Goal: Task Accomplishment & Management: Manage account settings

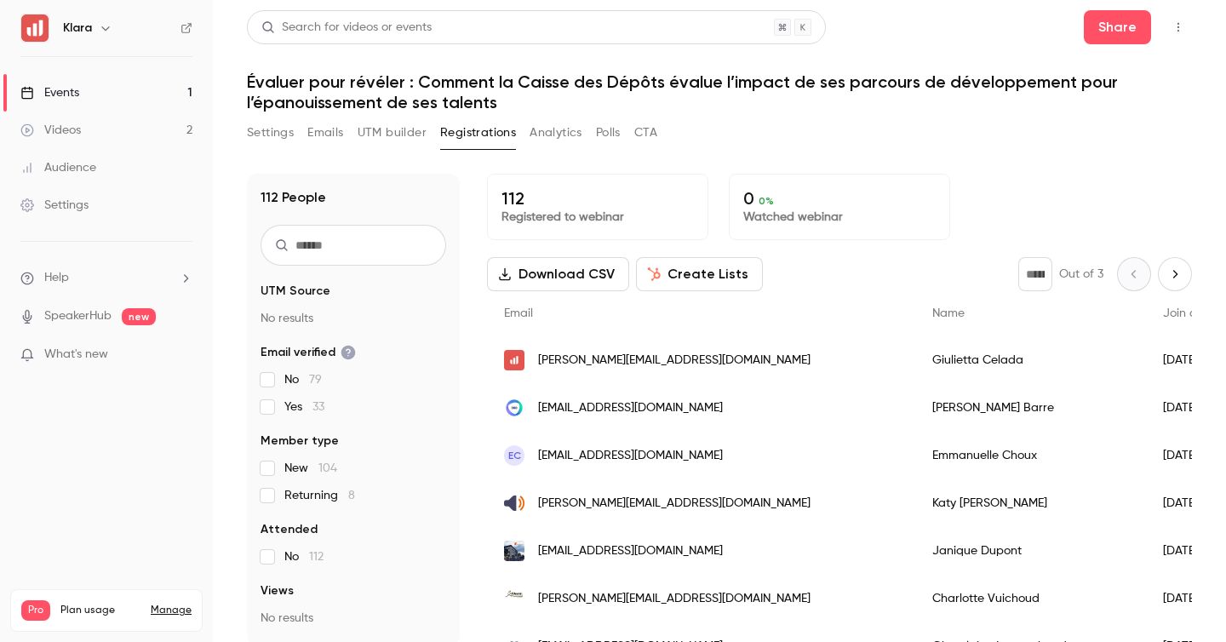
scroll to position [167, 0]
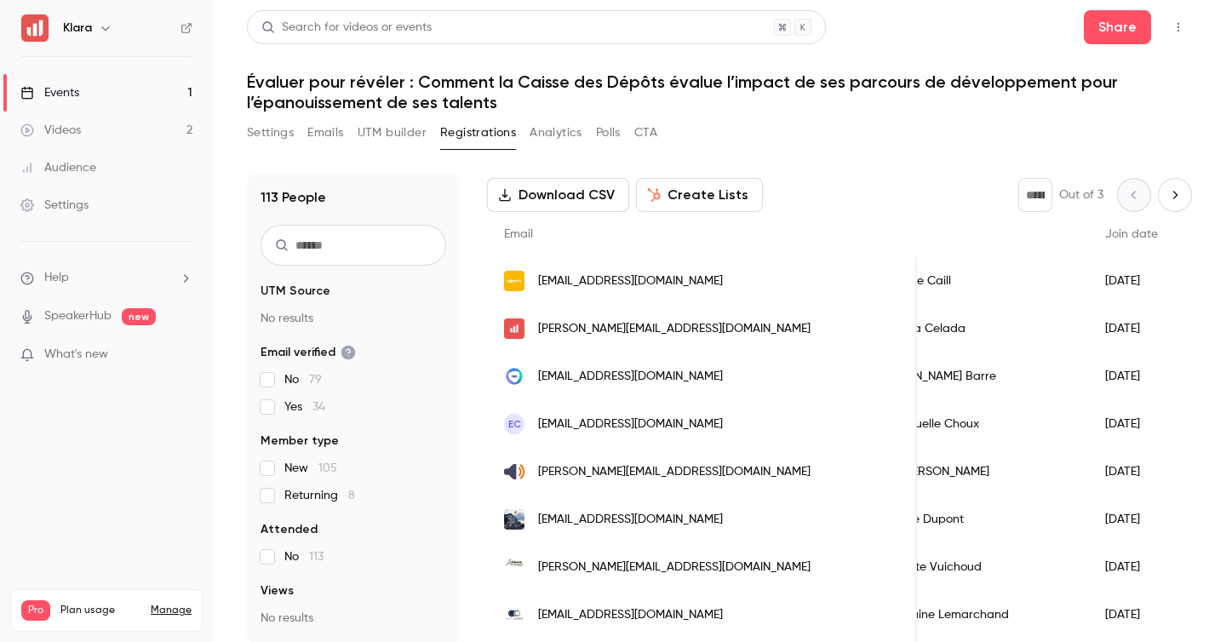
scroll to position [0, 44]
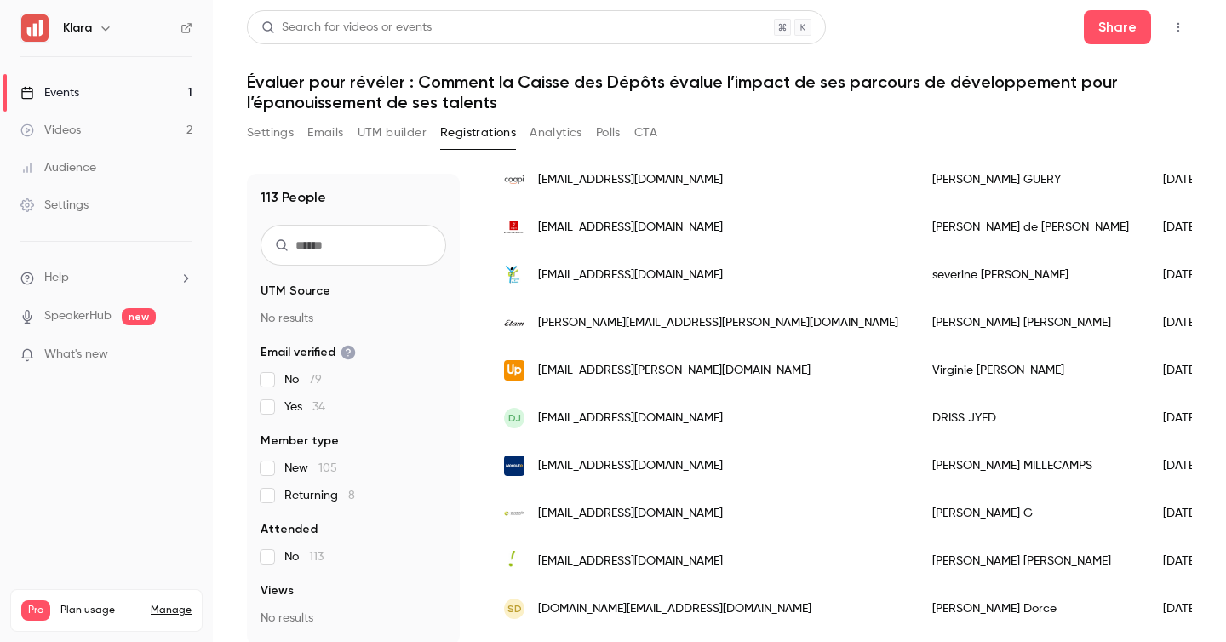
scroll to position [447, 0]
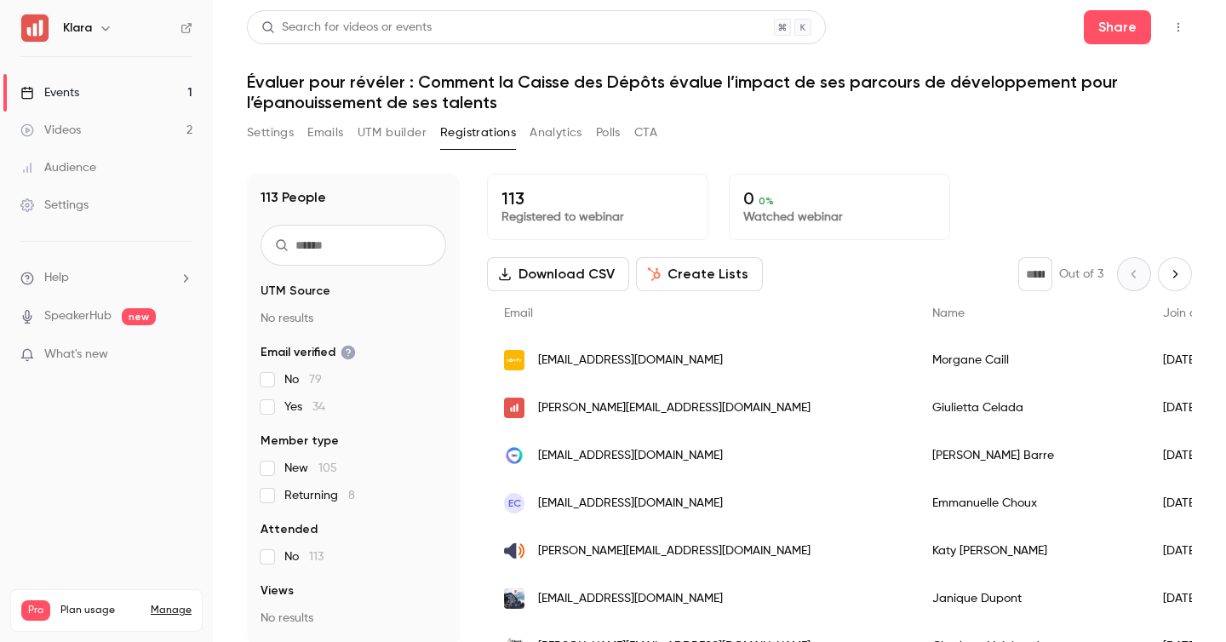
click at [669, 402] on div "[PERSON_NAME][EMAIL_ADDRESS][DOMAIN_NAME]" at bounding box center [701, 408] width 428 height 48
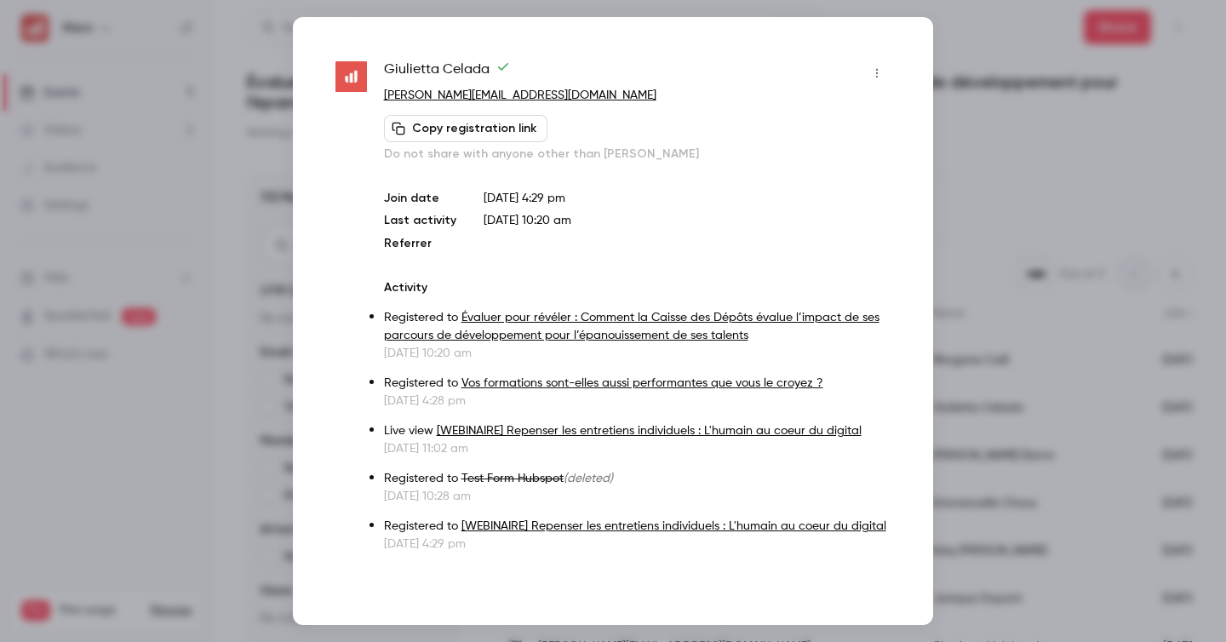
click at [212, 126] on div at bounding box center [613, 321] width 1226 height 642
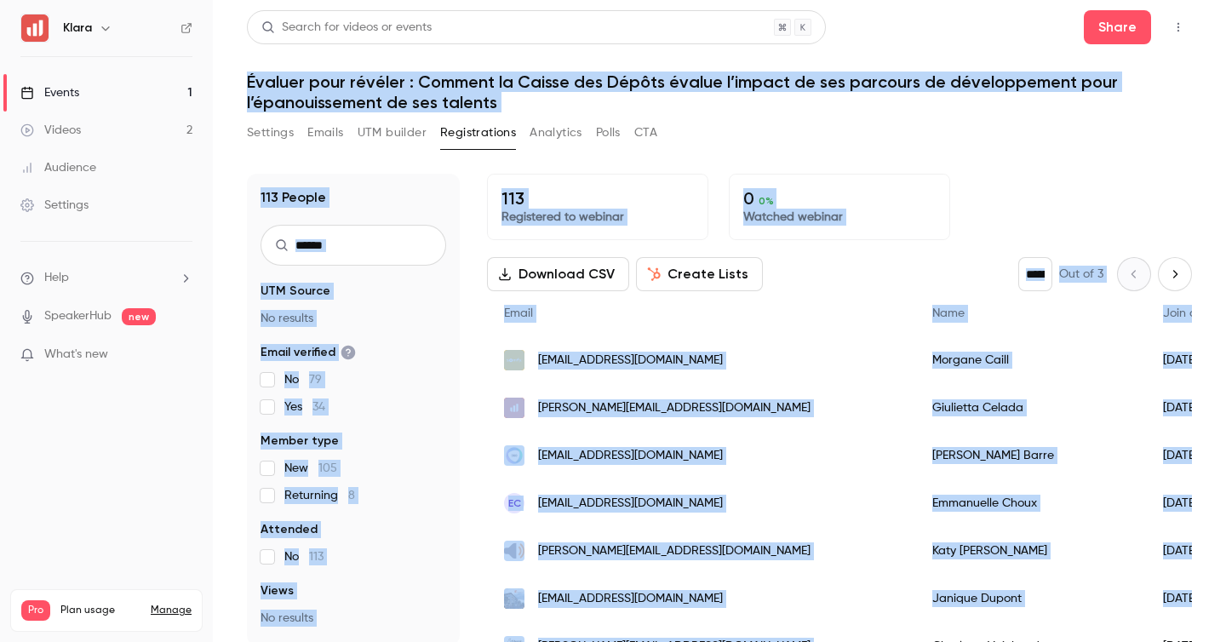
drag, startPoint x: 248, startPoint y: 82, endPoint x: 998, endPoint y: 627, distance: 927.4
click at [998, 627] on div "Search for videos or events Share Évaluer pour révéler : Comment la Caisse des …" at bounding box center [719, 327] width 945 height 635
click at [1044, 116] on div "Search for videos or events Share Évaluer pour révéler : Comment la Caisse des …" at bounding box center [719, 327] width 945 height 635
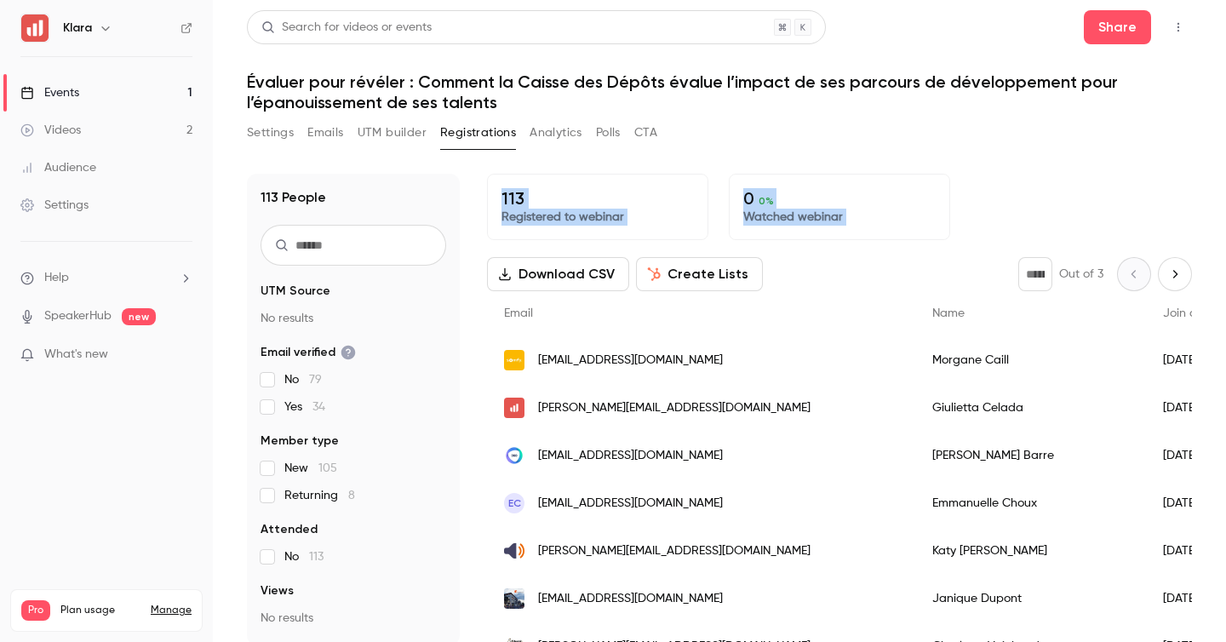
drag, startPoint x: 501, startPoint y: 199, endPoint x: 892, endPoint y: 260, distance: 396.2
click at [892, 260] on div "113 Registered to webinar 0 0 % Watched webinar Download CSV Create Lists * Out…" at bounding box center [839, 410] width 705 height 472
click at [960, 194] on div "113 Registered to webinar 0 0 % Watched webinar" at bounding box center [839, 207] width 705 height 66
click at [64, 91] on div "Events" at bounding box center [49, 92] width 59 height 17
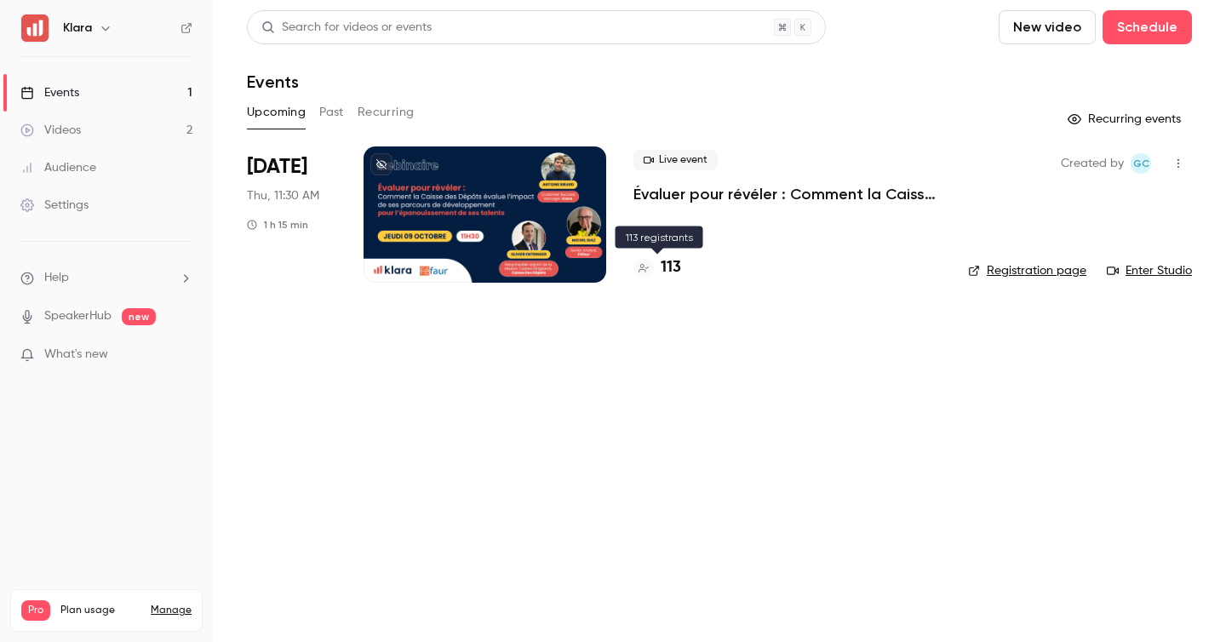
click at [661, 273] on h4 "113" at bounding box center [671, 267] width 20 height 23
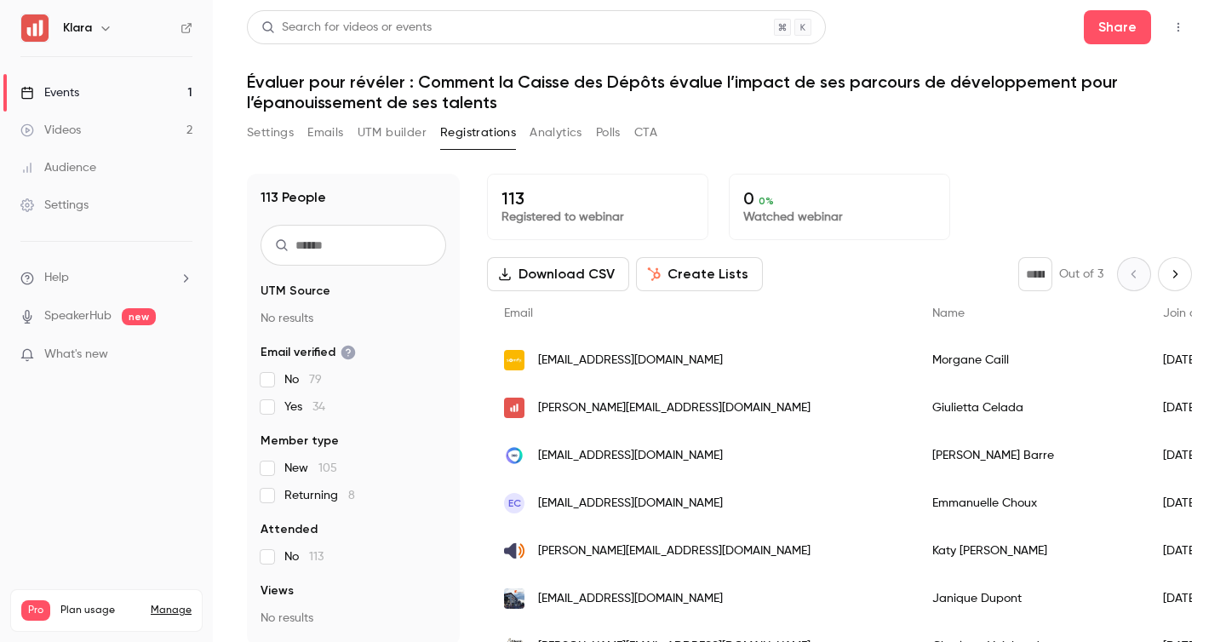
click at [261, 126] on button "Settings" at bounding box center [270, 132] width 47 height 27
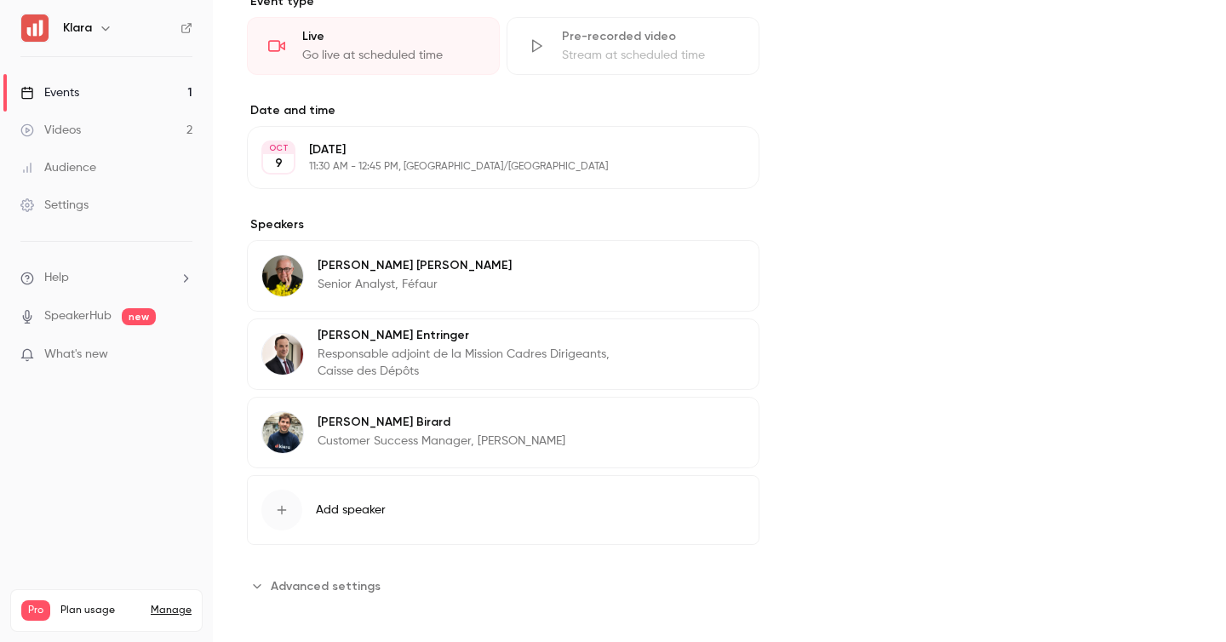
scroll to position [487, 0]
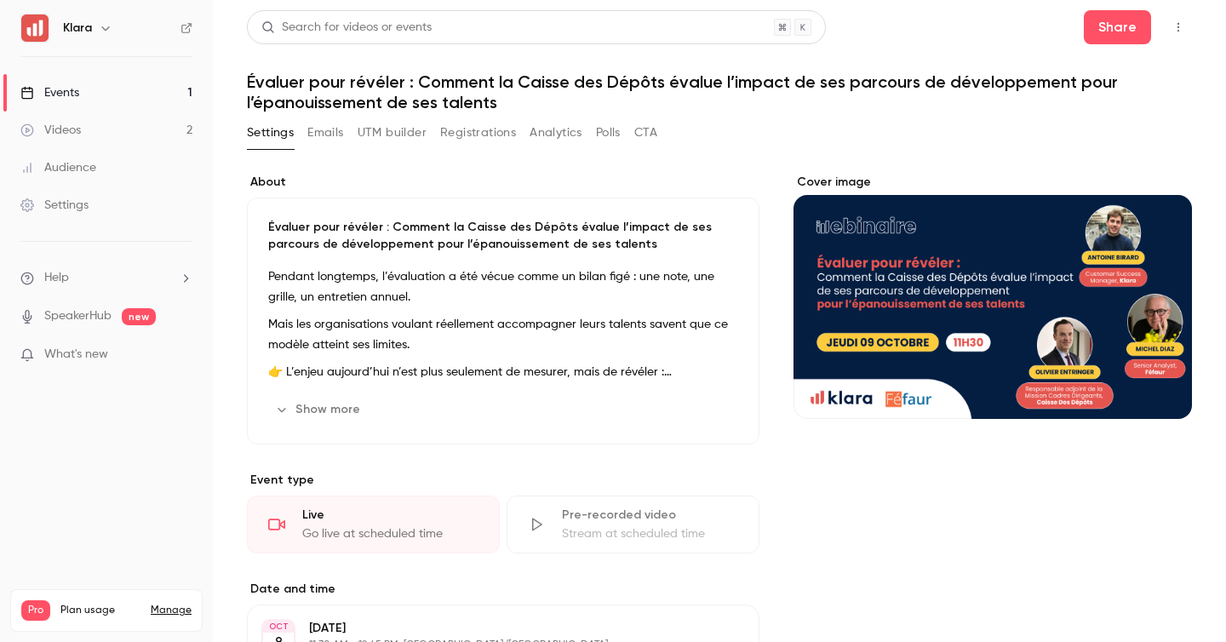
click at [170, 95] on link "Events 1" at bounding box center [106, 92] width 213 height 37
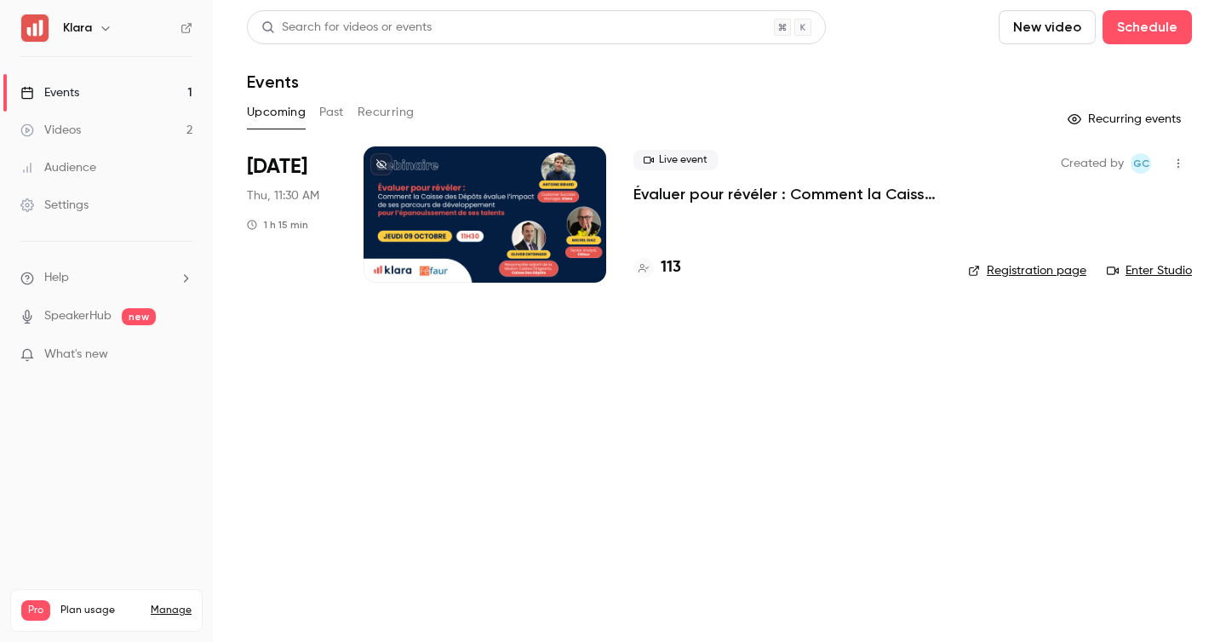
click at [661, 264] on h4 "113" at bounding box center [671, 267] width 20 height 23
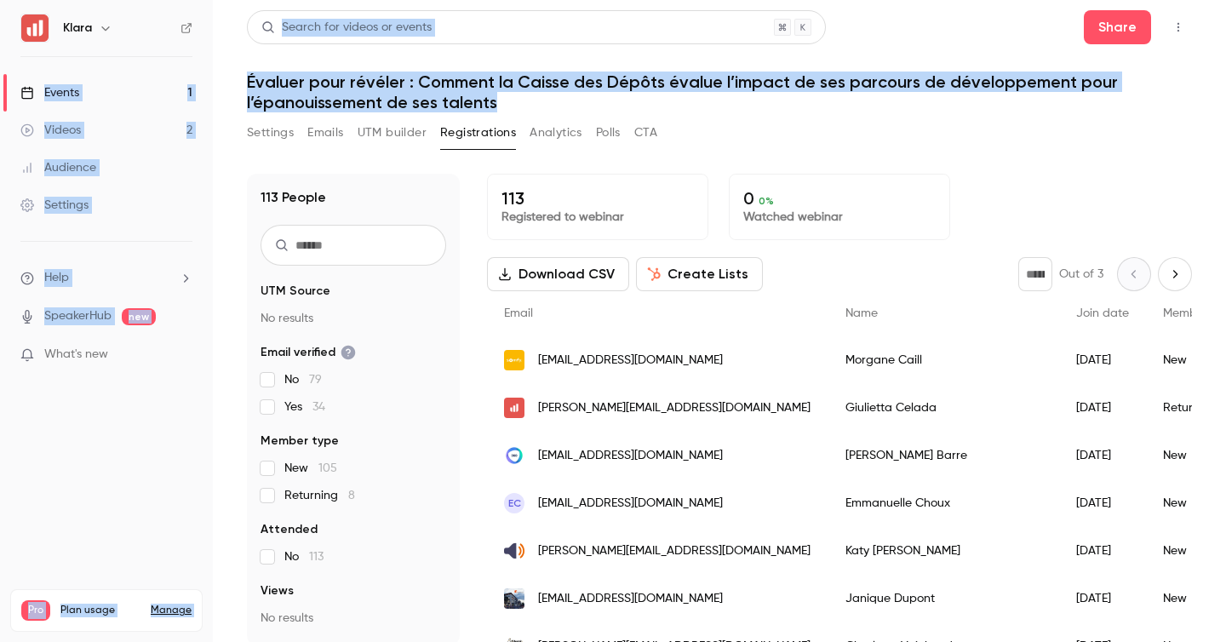
drag, startPoint x: 517, startPoint y: 105, endPoint x: 166, endPoint y: 90, distance: 351.0
click at [166, 91] on div "Klara Events 1 Videos 2 Audience Settings Help SpeakerHub new What's new Pro Pl…" at bounding box center [613, 321] width 1226 height 642
click at [225, 54] on main "Search for videos or events Share Évaluer pour révéler : Comment la Caisse des …" at bounding box center [719, 321] width 1013 height 642
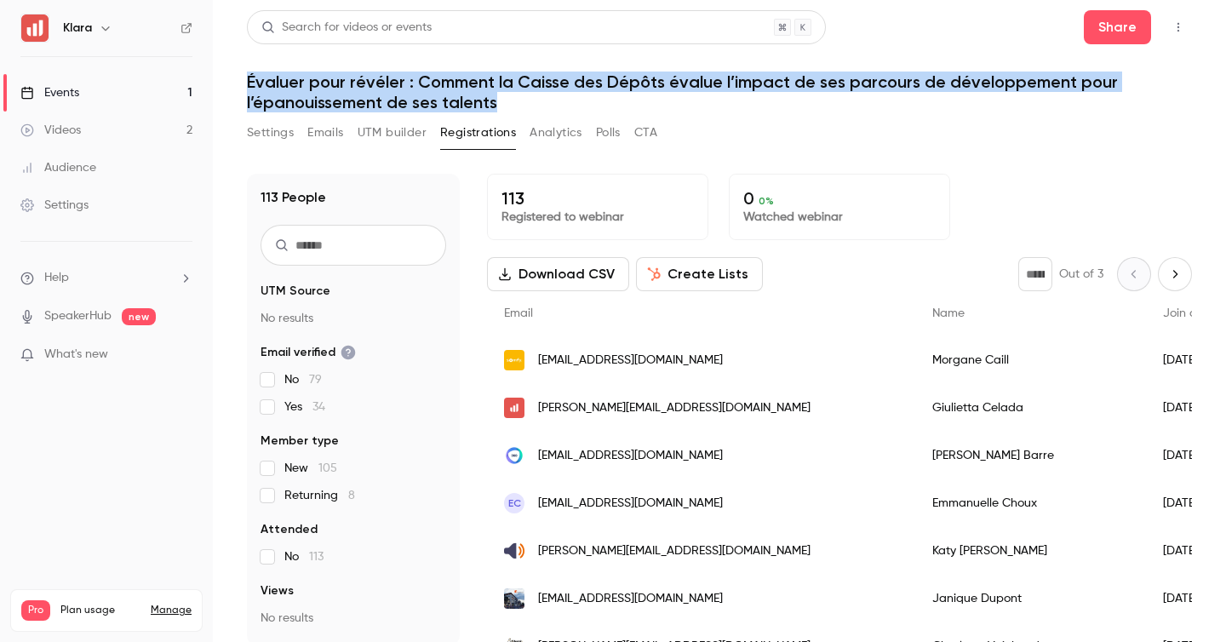
drag, startPoint x: 535, startPoint y: 111, endPoint x: 228, endPoint y: 85, distance: 307.5
click at [227, 85] on main "Search for videos or events Share Évaluer pour révéler : Comment la Caisse des …" at bounding box center [719, 321] width 1013 height 642
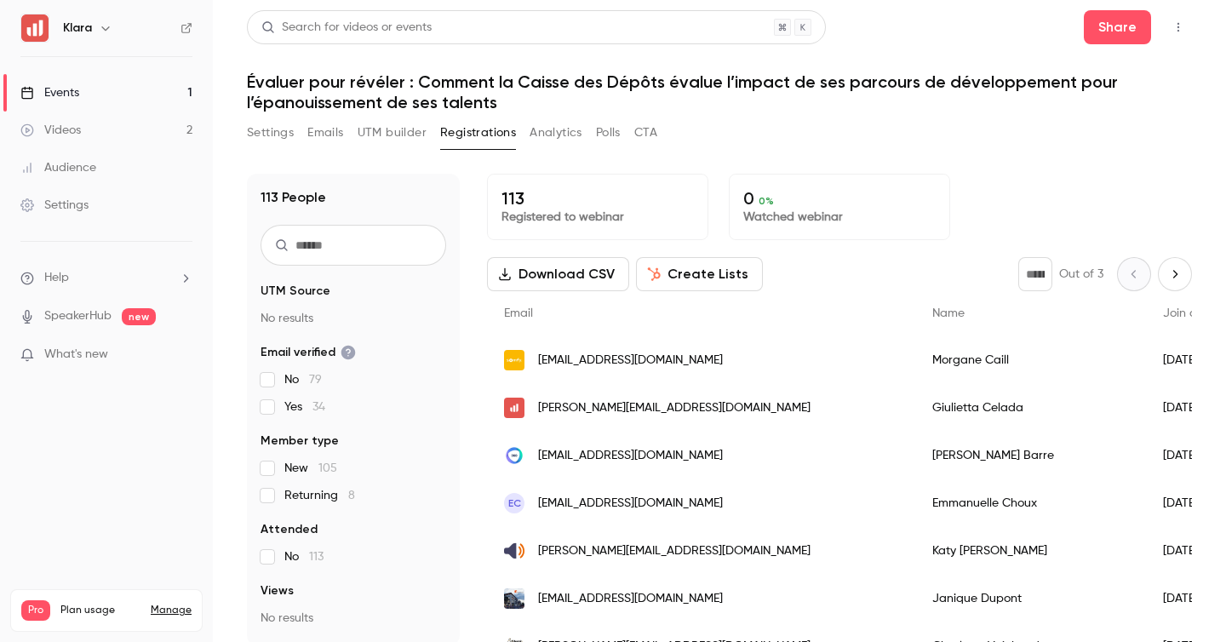
click at [231, 50] on main "Search for videos or events Share Évaluer pour révéler : Comment la Caisse des …" at bounding box center [719, 321] width 1013 height 642
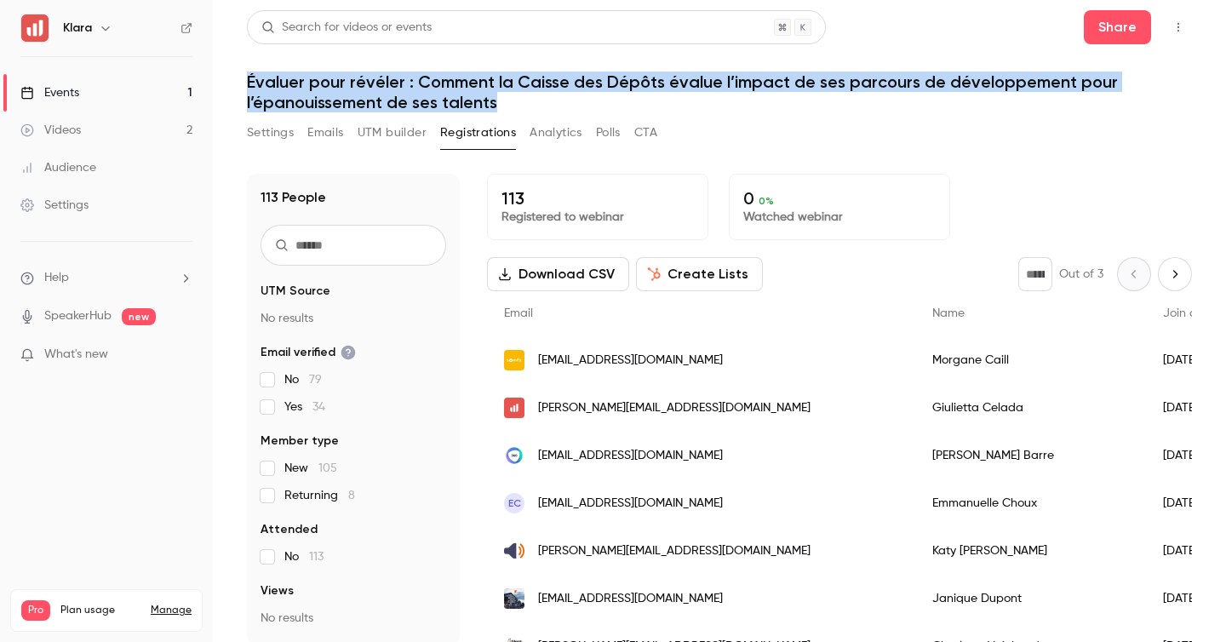
drag, startPoint x: 579, startPoint y: 102, endPoint x: 245, endPoint y: 83, distance: 334.2
click at [245, 83] on main "Search for videos or events Share Évaluer pour révéler : Comment [PERSON_NAME] …" at bounding box center [719, 321] width 1013 height 642
click at [719, 113] on div "Search for videos or events Share Évaluer pour révéler : Comment [PERSON_NAME] …" at bounding box center [719, 327] width 945 height 635
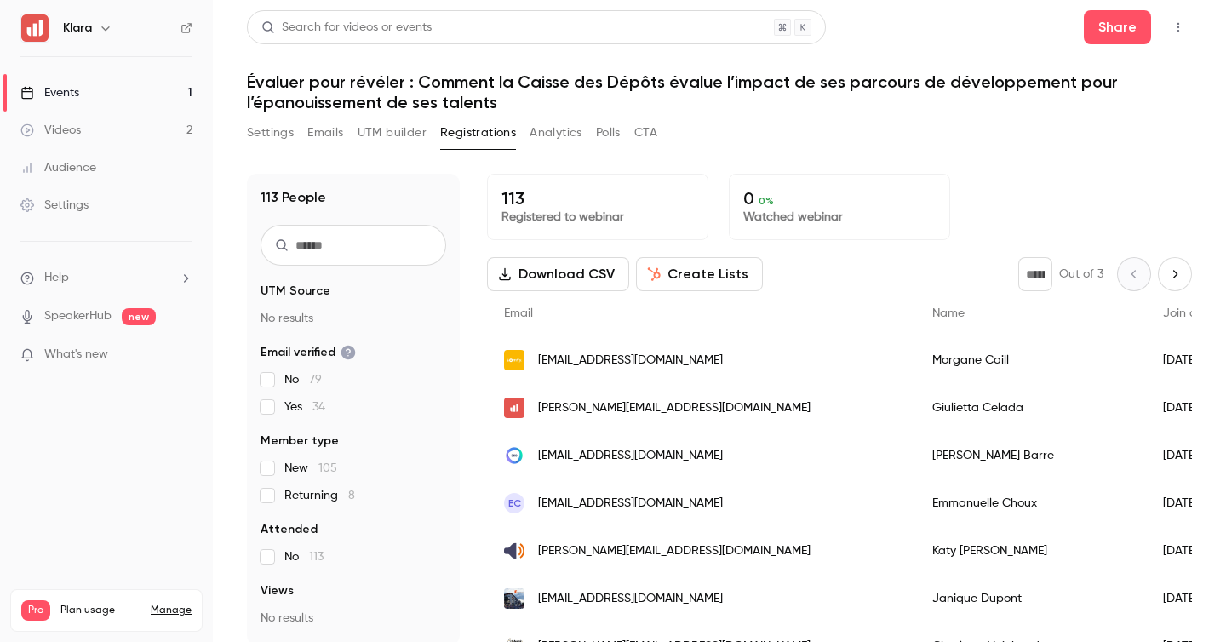
scroll to position [14, 0]
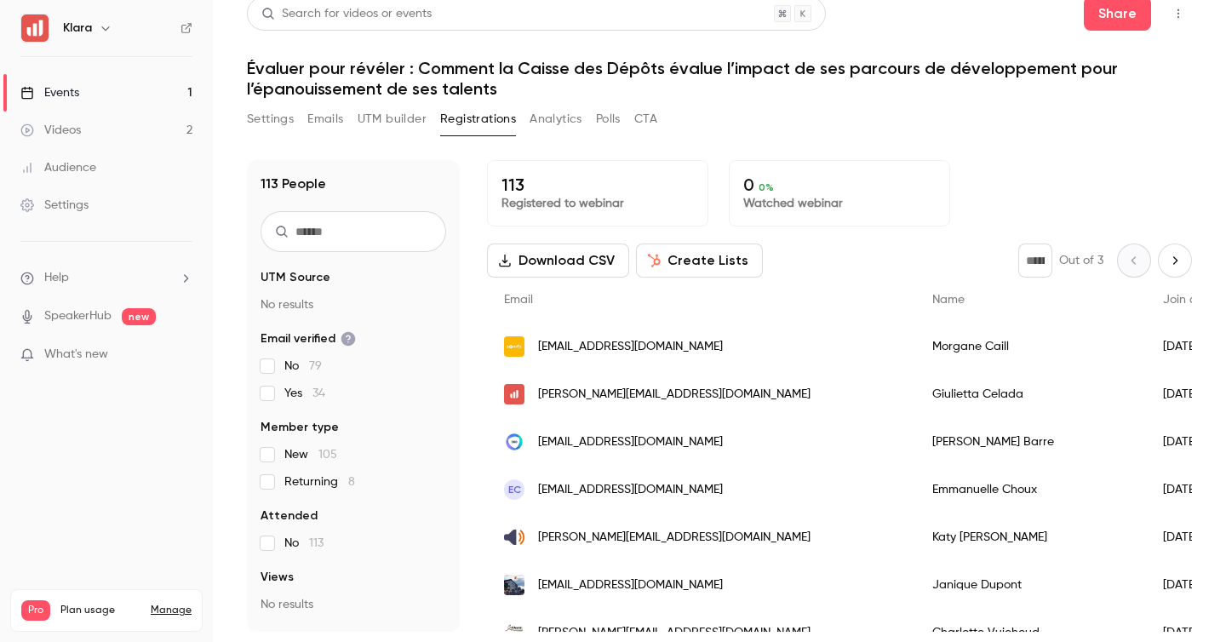
click at [769, 115] on div "Settings Emails UTM builder Registrations Analytics Polls CTA" at bounding box center [719, 123] width 945 height 34
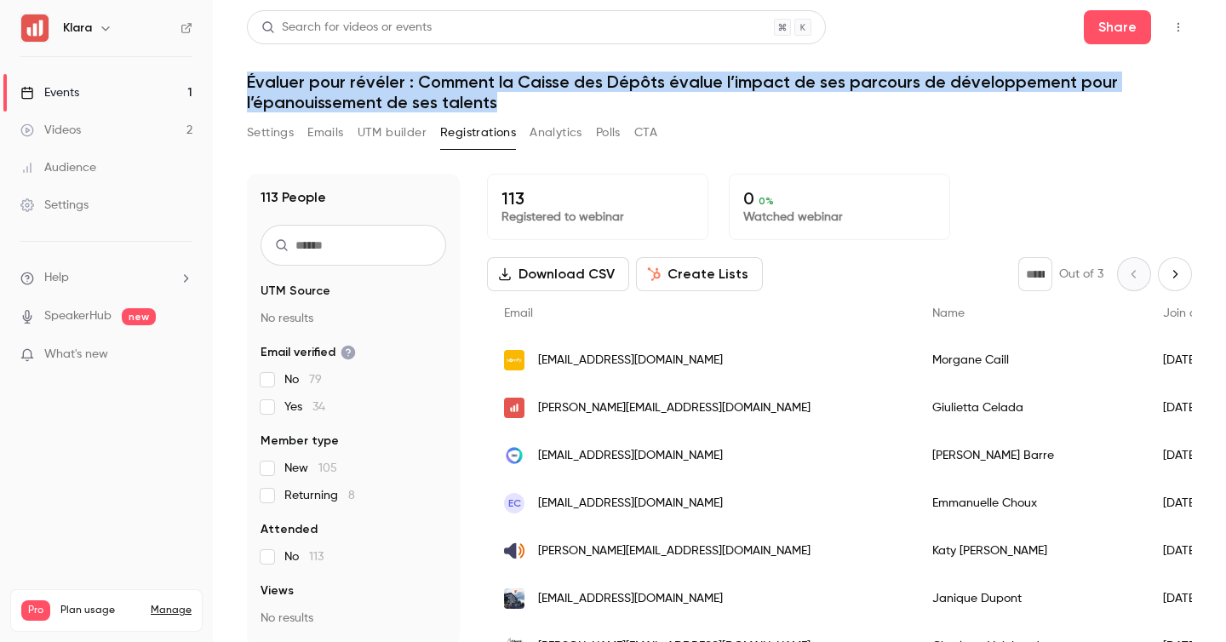
drag, startPoint x: 516, startPoint y: 102, endPoint x: 255, endPoint y: 66, distance: 263.0
click at [255, 65] on header "Search for videos or events Share Évaluer pour révéler : Comment la Caisse des …" at bounding box center [719, 61] width 945 height 102
click at [255, 66] on header "Search for videos or events Share Évaluer pour révéler : Comment la Caisse des …" at bounding box center [719, 61] width 945 height 102
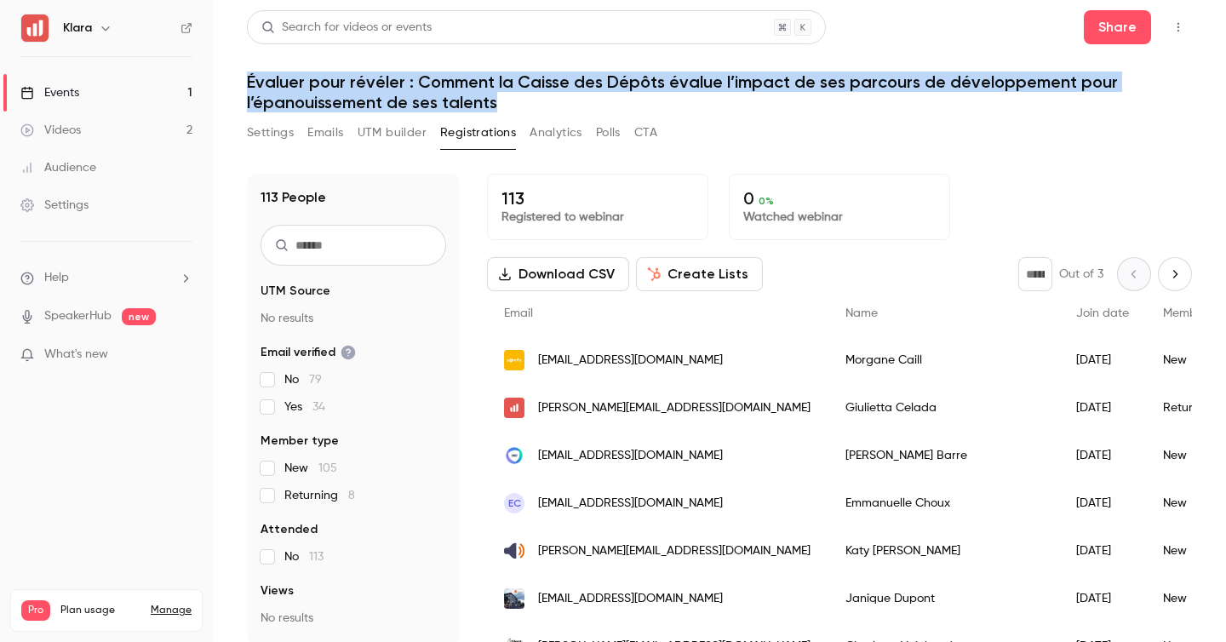
drag, startPoint x: 552, startPoint y: 111, endPoint x: 240, endPoint y: 75, distance: 313.6
click at [240, 75] on main "Search for videos or events Share Évaluer pour révéler : Comment la Caisse des …" at bounding box center [719, 321] width 1013 height 642
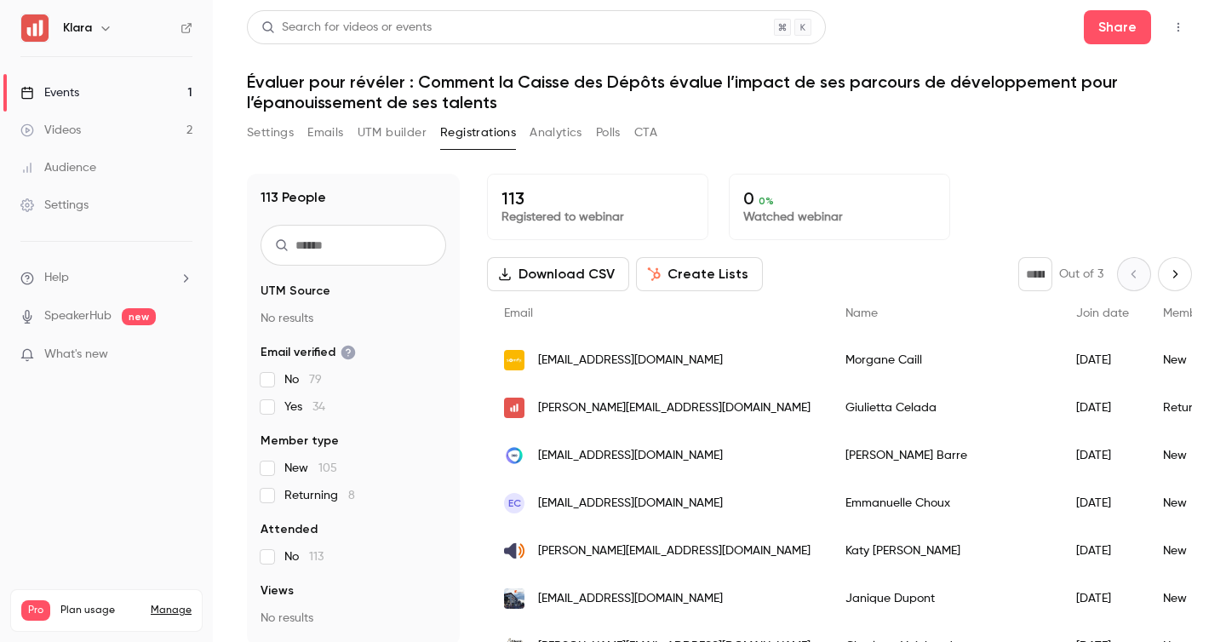
click at [234, 70] on main "Search for videos or events Share Évaluer pour révéler : Comment la Caisse des …" at bounding box center [719, 321] width 1013 height 642
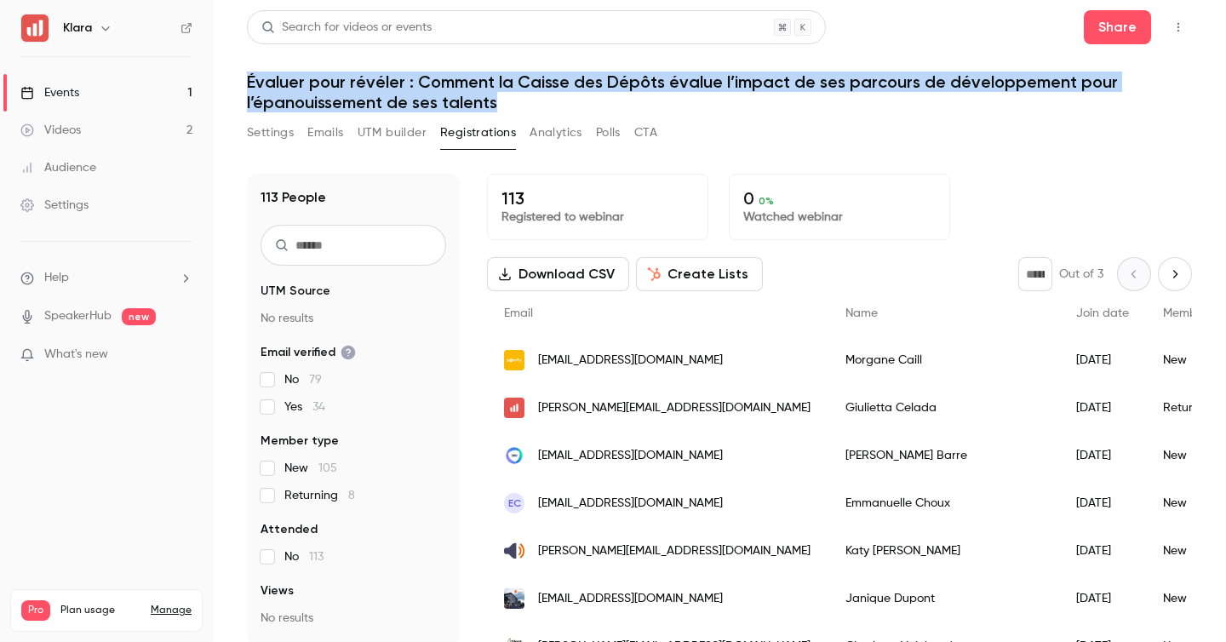
drag, startPoint x: 511, startPoint y: 103, endPoint x: 295, endPoint y: 57, distance: 221.0
click at [295, 57] on header "Search for videos or events Share Évaluer pour révéler : Comment la Caisse des …" at bounding box center [719, 61] width 945 height 102
click at [228, 51] on main "Search for videos or events Share Évaluer pour révéler : Comment la Caisse des …" at bounding box center [719, 321] width 1013 height 642
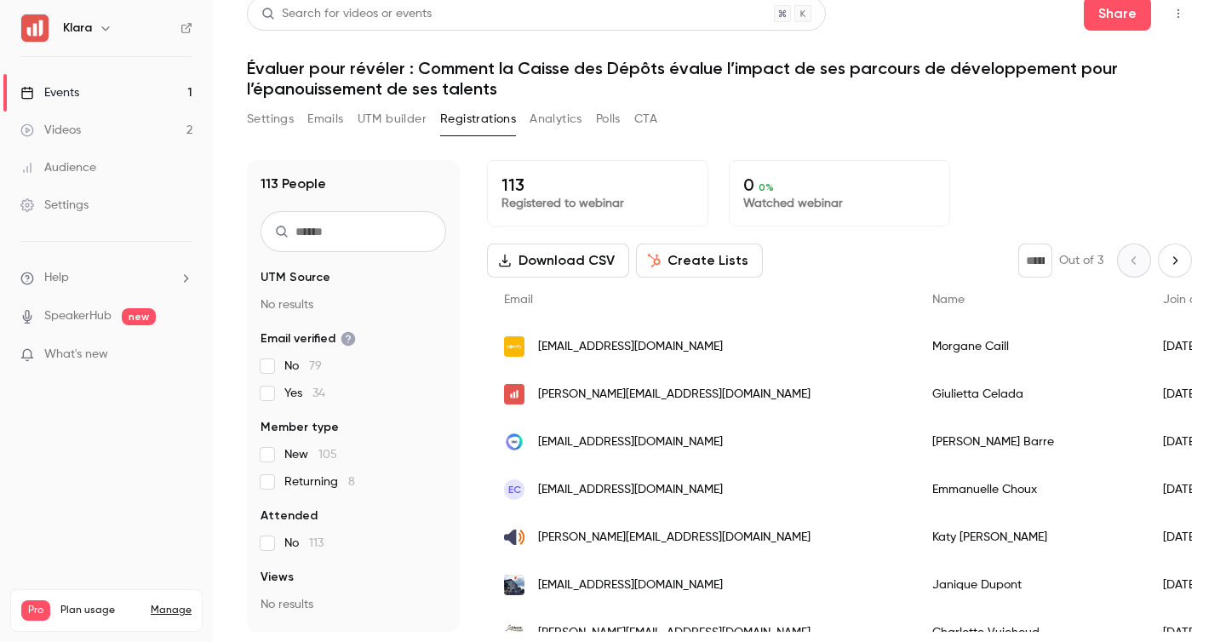
click at [1146, 391] on div "[DATE]" at bounding box center [1189, 394] width 87 height 48
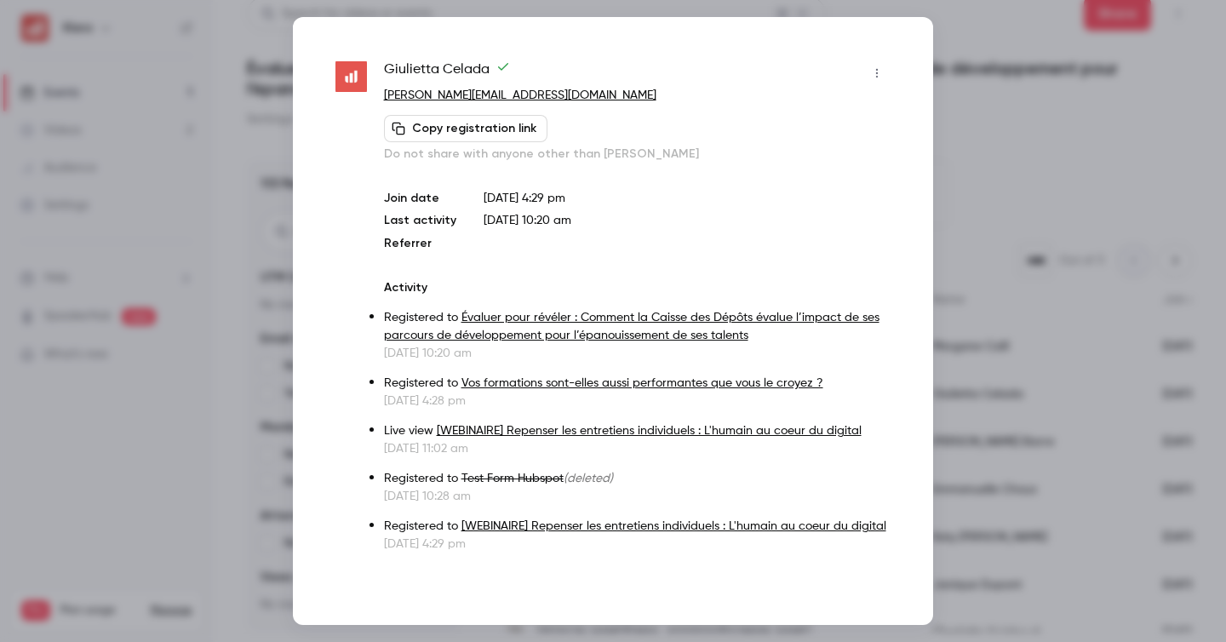
click at [933, 164] on div at bounding box center [613, 321] width 1226 height 642
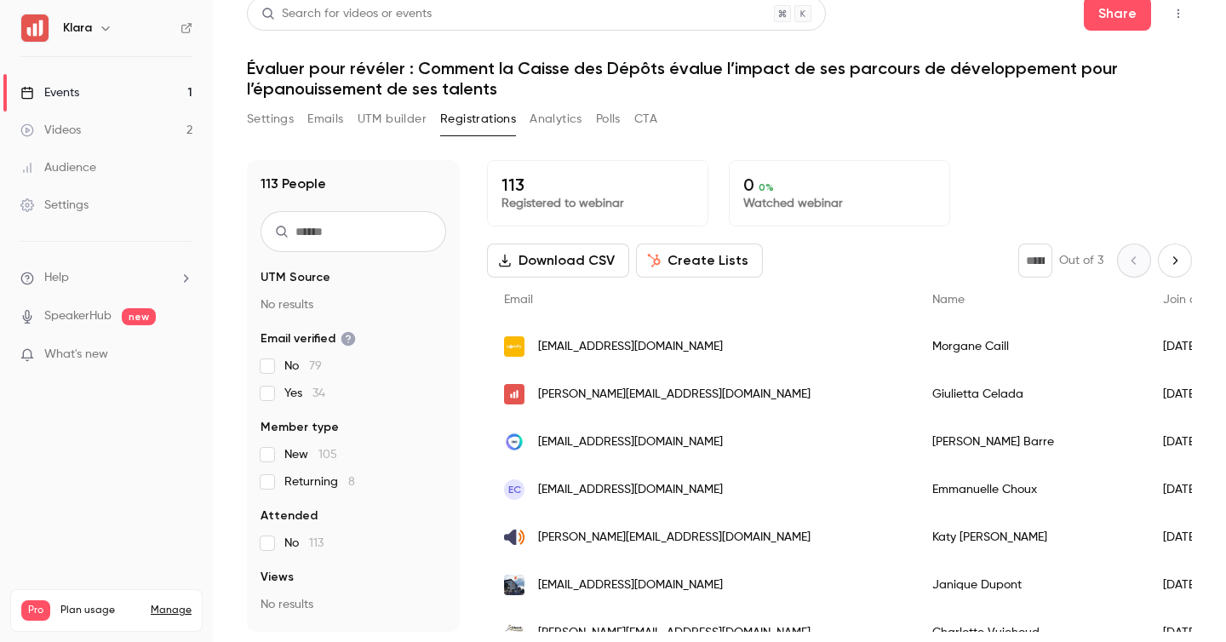
click at [1083, 178] on div "113 Registered to webinar 0 0 % Watched webinar" at bounding box center [839, 193] width 705 height 66
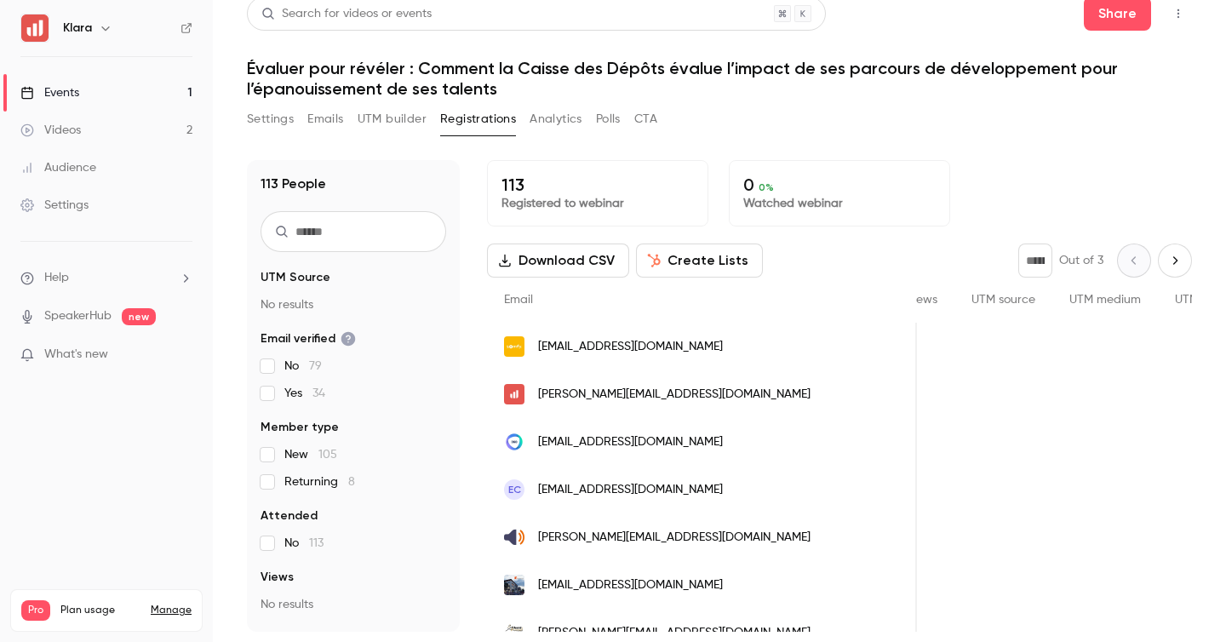
scroll to position [0, 801]
click at [1101, 394] on div "People list" at bounding box center [1153, 394] width 104 height 48
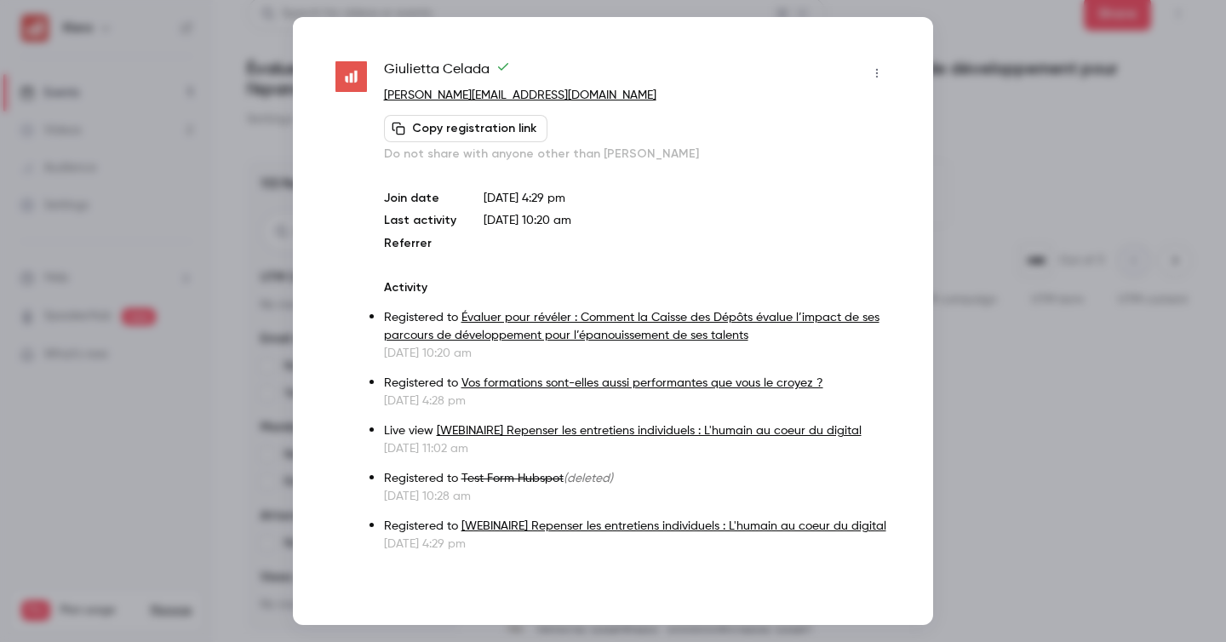
click at [878, 80] on button "button" at bounding box center [876, 73] width 27 height 27
click at [844, 160] on div "Remove registration" at bounding box center [811, 160] width 129 height 17
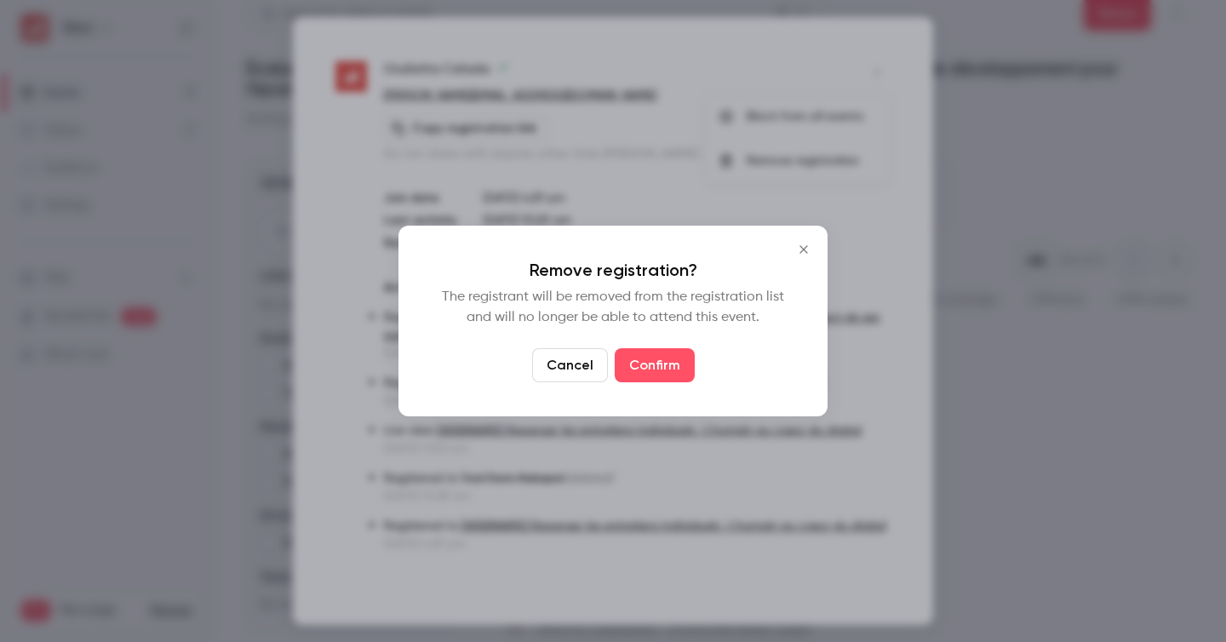
click at [592, 360] on button "Cancel" at bounding box center [570, 365] width 76 height 34
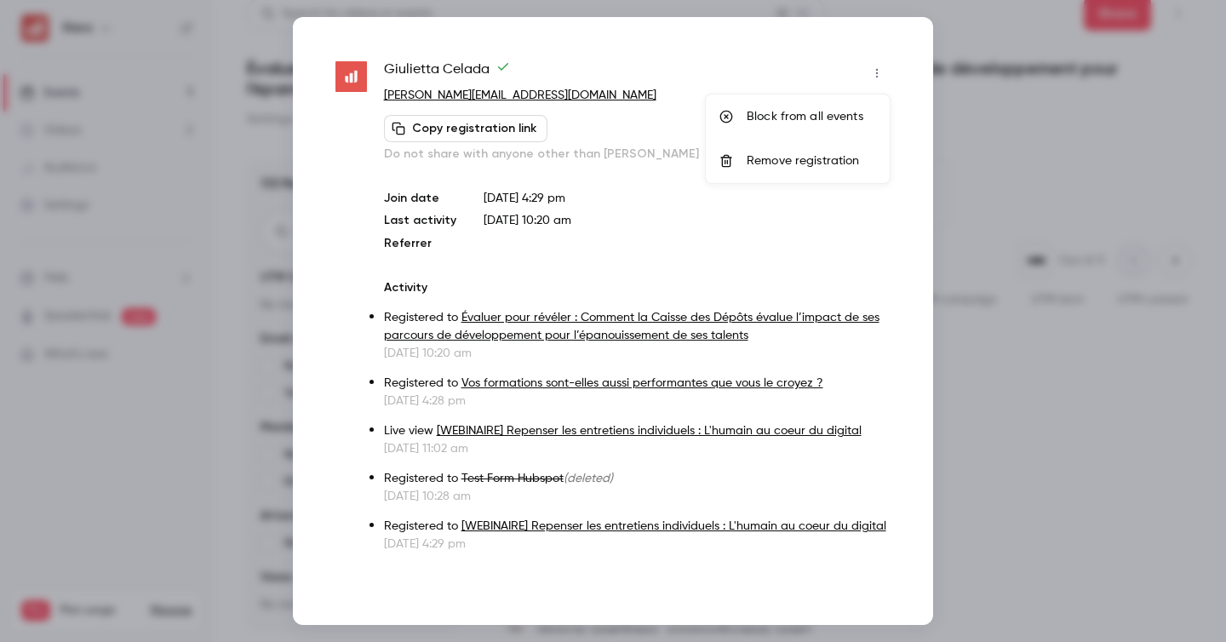
click at [1099, 277] on div at bounding box center [613, 321] width 1226 height 642
click at [952, 68] on div at bounding box center [613, 321] width 1226 height 642
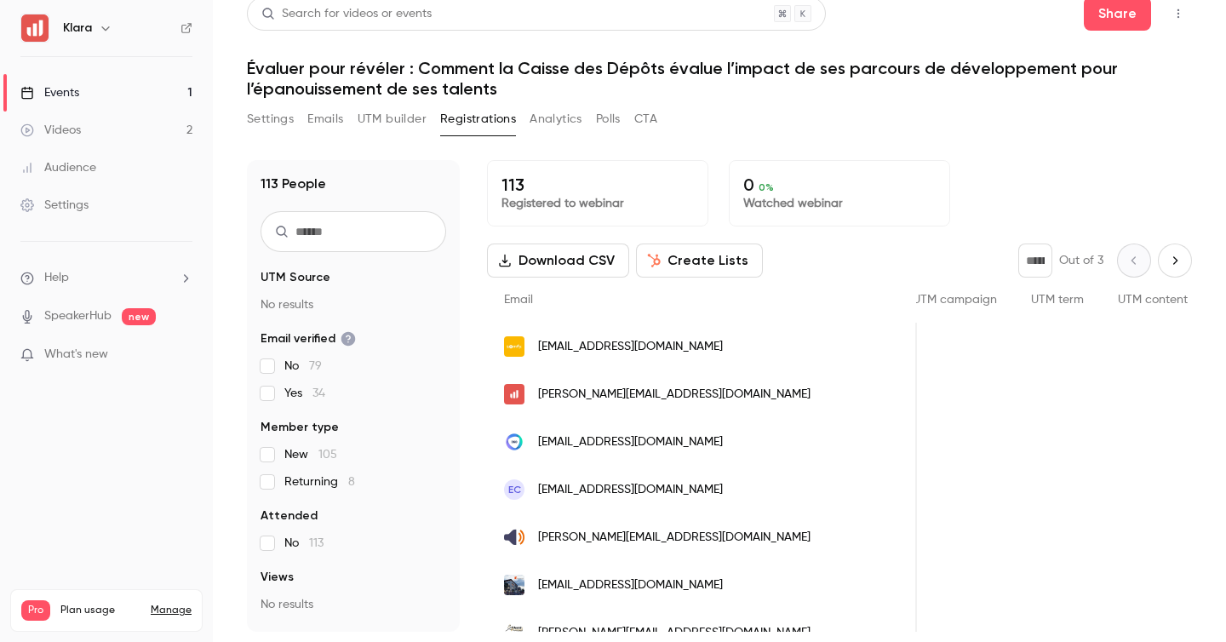
click at [895, 383] on div "People list" at bounding box center [954, 394] width 118 height 48
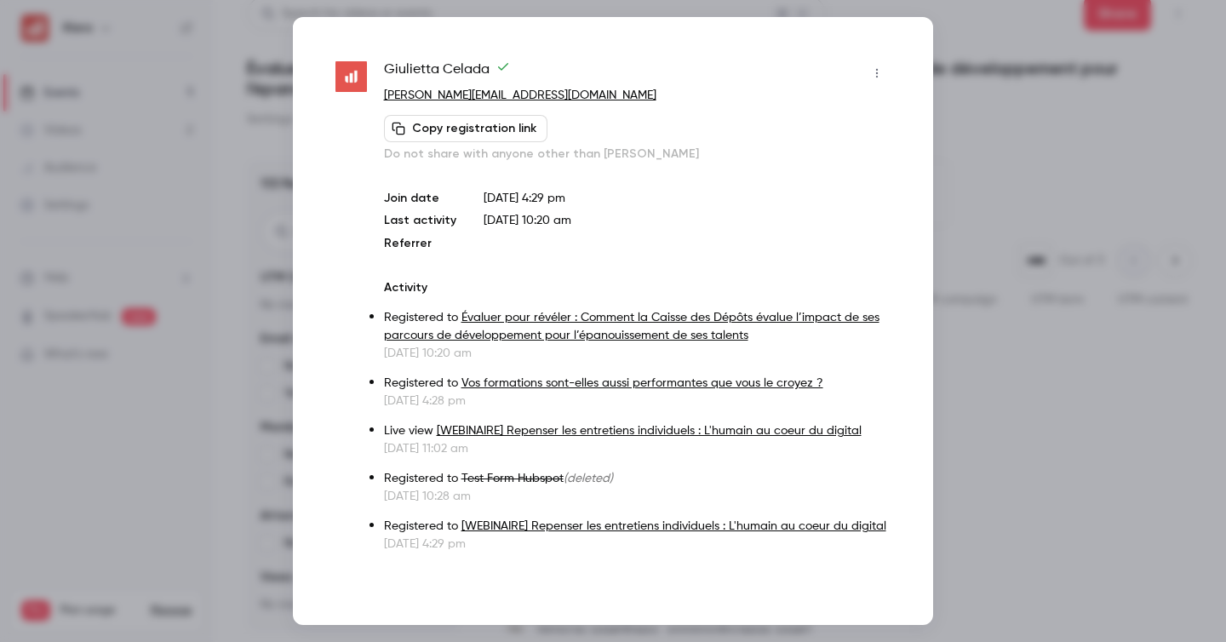
click at [874, 77] on icon "button" at bounding box center [877, 73] width 14 height 12
click at [821, 154] on div "Remove registration" at bounding box center [811, 160] width 129 height 17
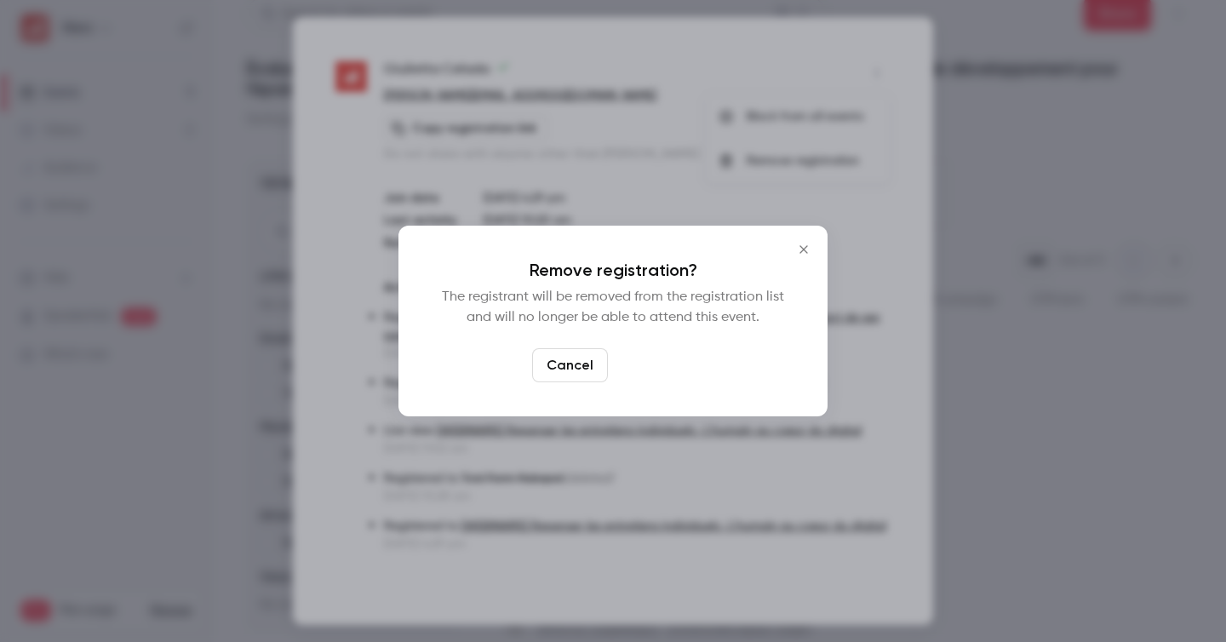
click at [659, 358] on button "Confirm" at bounding box center [655, 365] width 80 height 34
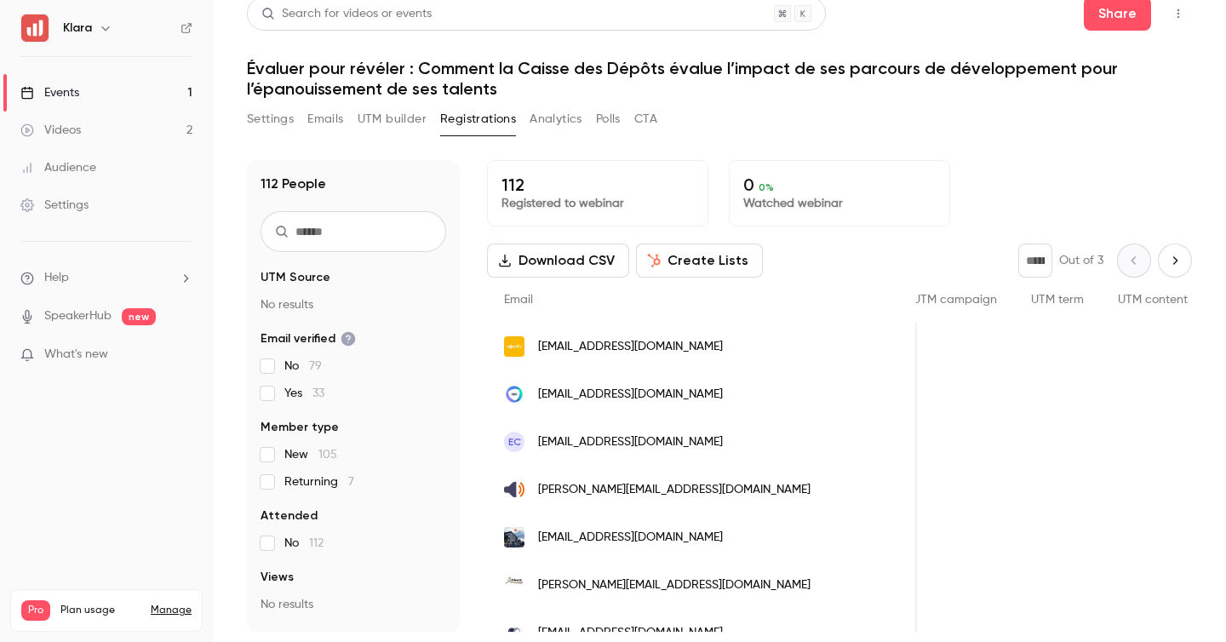
scroll to position [0, 0]
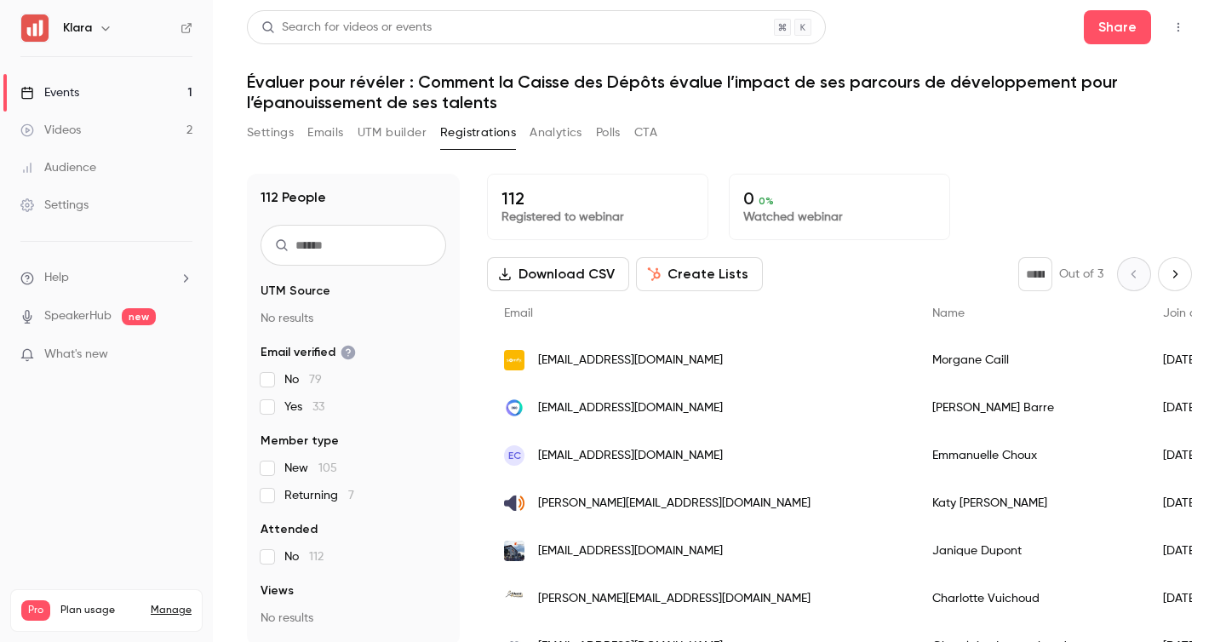
click at [793, 101] on h1 "Évaluer pour révéler : Comment la Caisse des Dépôts évalue l’impact de ses parc…" at bounding box center [719, 92] width 945 height 41
click at [855, 135] on div "Settings Emails UTM builder Registrations Analytics Polls CTA" at bounding box center [719, 136] width 945 height 34
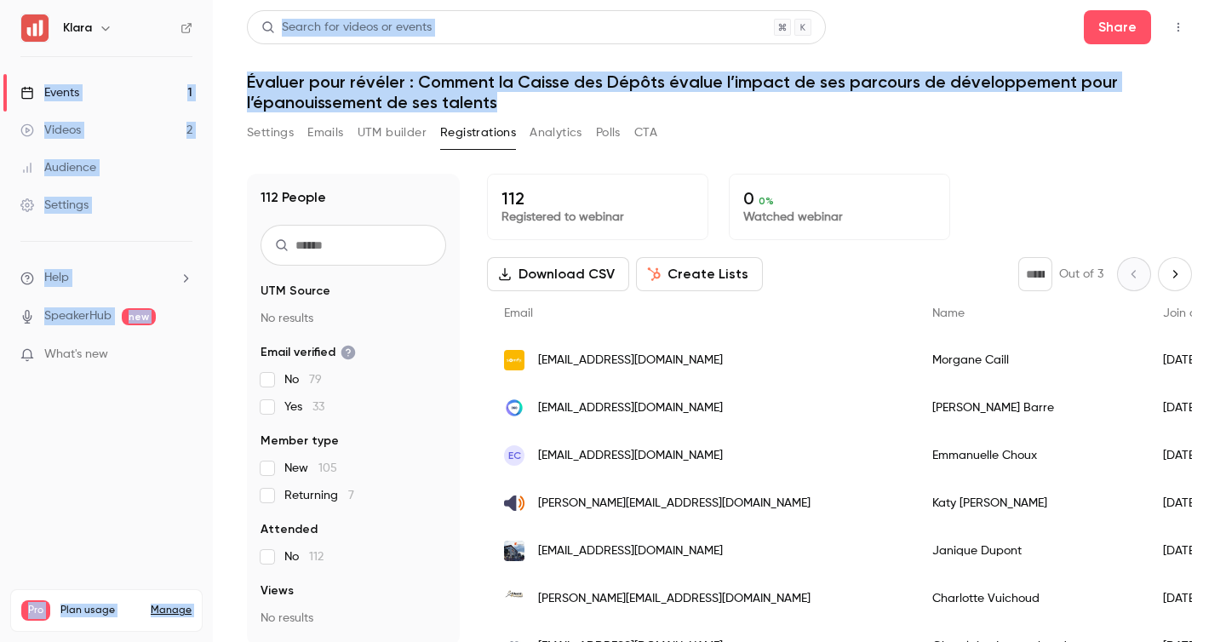
drag, startPoint x: 554, startPoint y: 99, endPoint x: 212, endPoint y: 77, distance: 342.9
click at [212, 77] on div "Klara Events 1 Videos 2 Audience Settings Help SpeakerHub new What's new Pro Pl…" at bounding box center [613, 321] width 1226 height 642
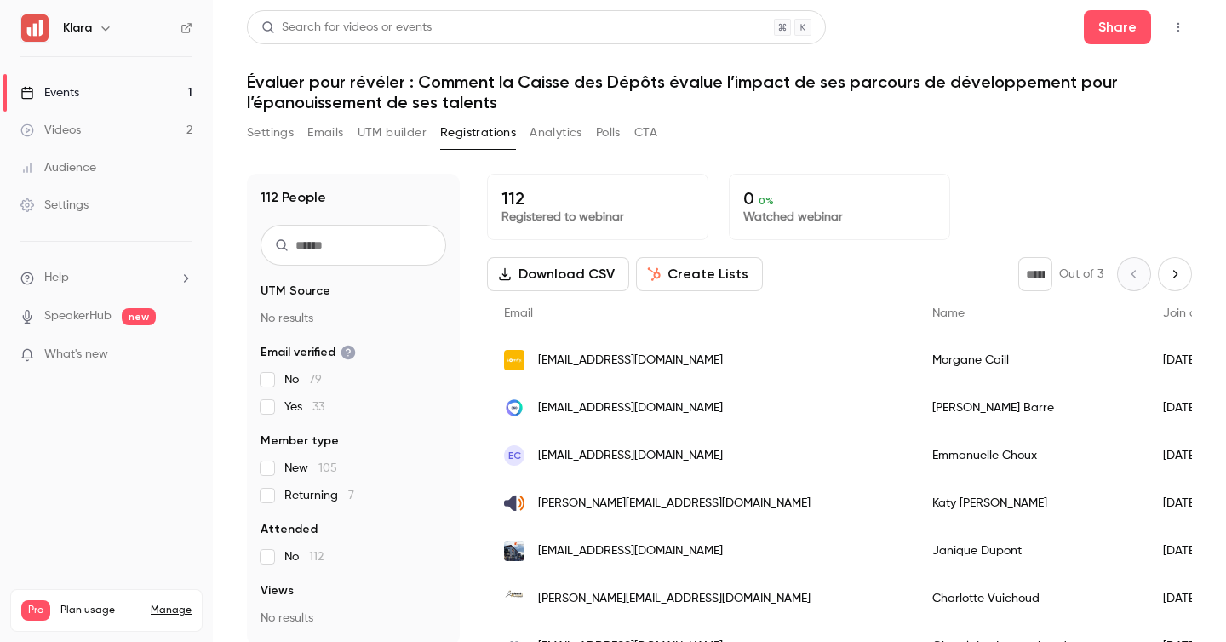
click at [234, 53] on main "Search for videos or events Share Évaluer pour révéler : Comment [PERSON_NAME] …" at bounding box center [719, 321] width 1013 height 642
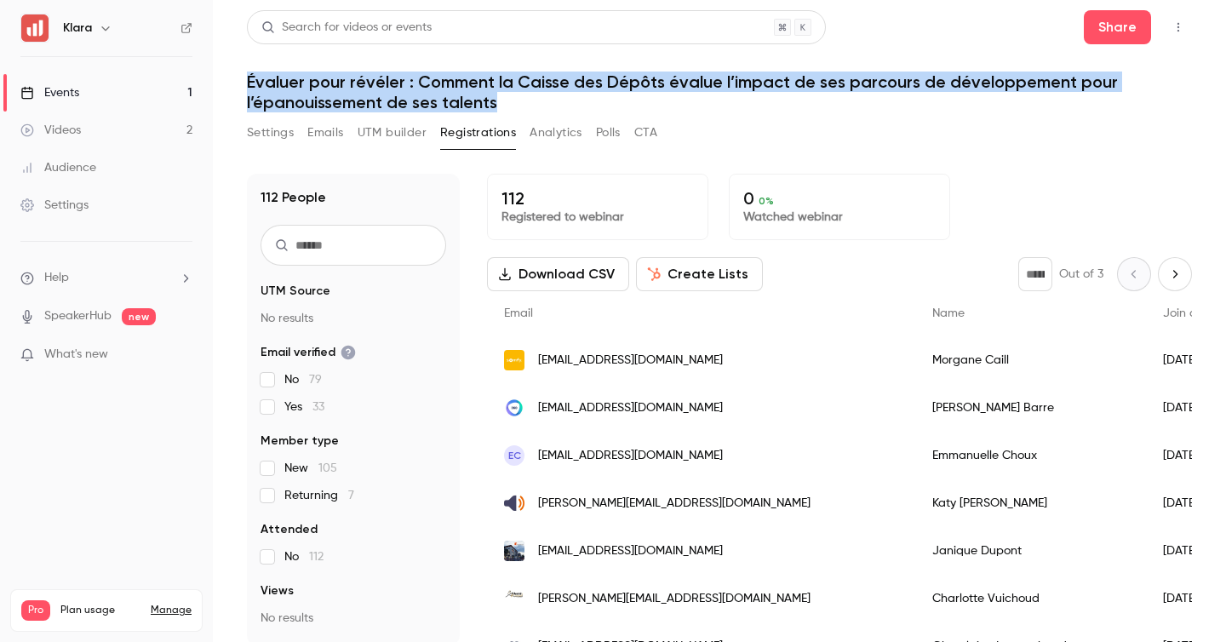
drag, startPoint x: 518, startPoint y: 106, endPoint x: 246, endPoint y: 86, distance: 272.3
click at [247, 86] on h1 "Évaluer pour révéler : Comment la Caisse des Dépôts évalue l’impact de ses parc…" at bounding box center [719, 92] width 945 height 41
click at [235, 69] on main "Search for videos or events Share Évaluer pour révéler : Comment la Caisse des …" at bounding box center [719, 321] width 1013 height 642
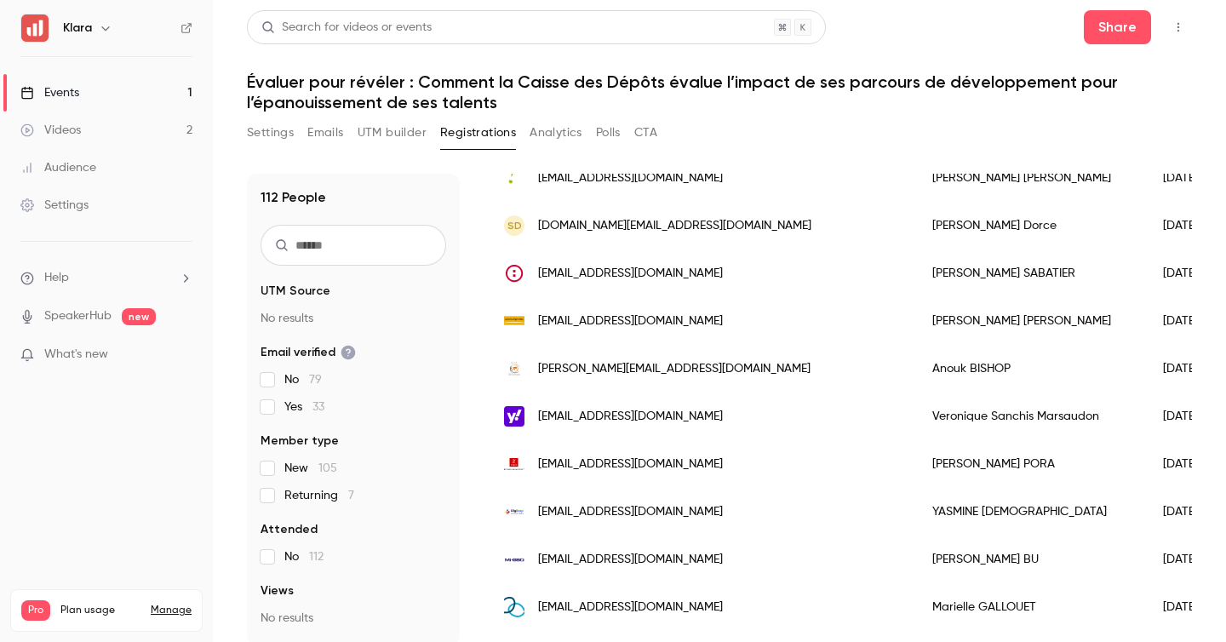
scroll to position [2074, 0]
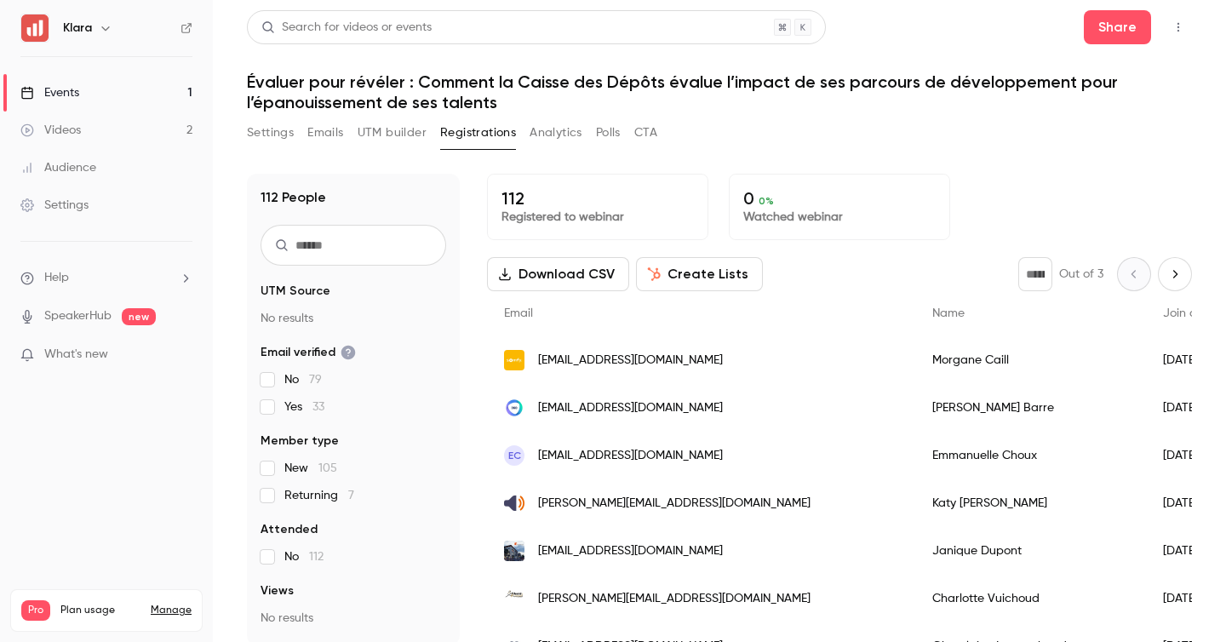
click at [747, 89] on h1 "Évaluer pour révéler : Comment la Caisse des Dépôts évalue l’impact de ses parc…" at bounding box center [719, 92] width 945 height 41
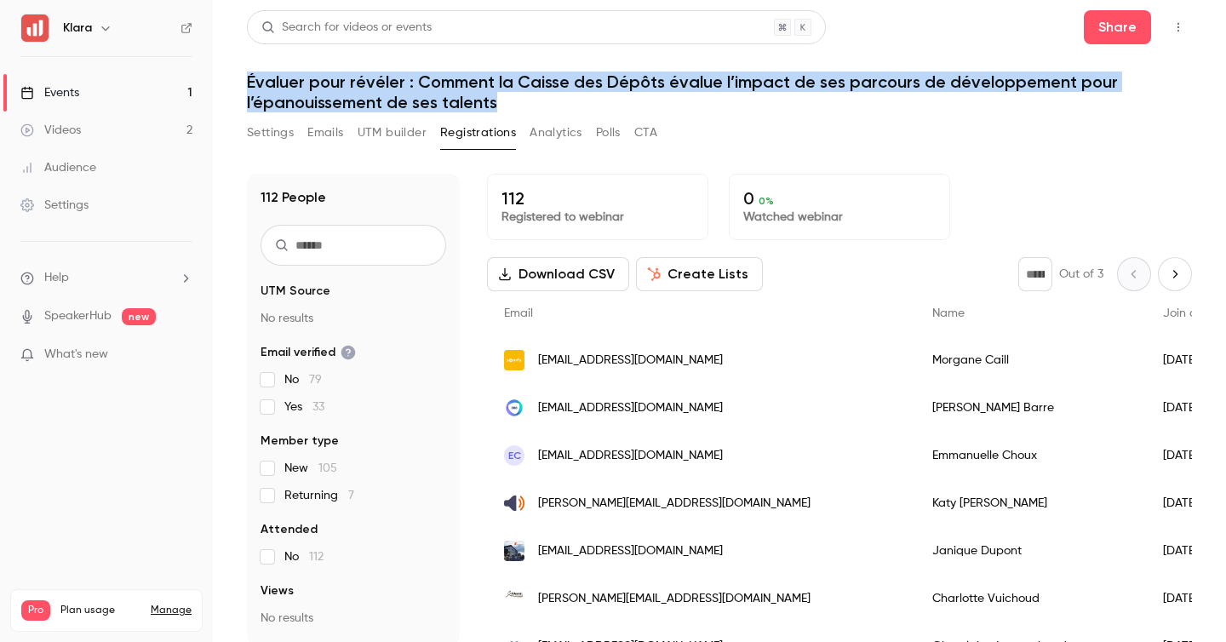
drag, startPoint x: 547, startPoint y: 97, endPoint x: 237, endPoint y: 80, distance: 310.3
click at [237, 81] on main "Search for videos or events Share Évaluer pour révéler : Comment la Caisse des …" at bounding box center [719, 321] width 1013 height 642
click at [237, 80] on main "Search for videos or events Share Évaluer pour révéler : Comment la Caisse des …" at bounding box center [719, 321] width 1013 height 642
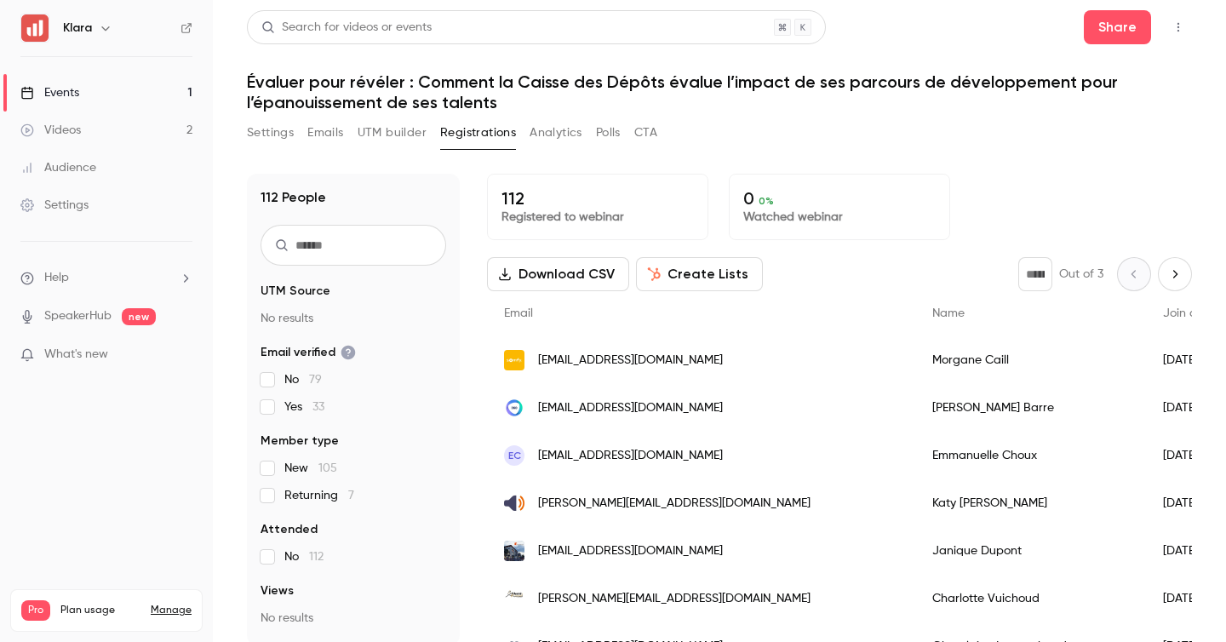
click at [170, 89] on link "Events 1" at bounding box center [106, 92] width 213 height 37
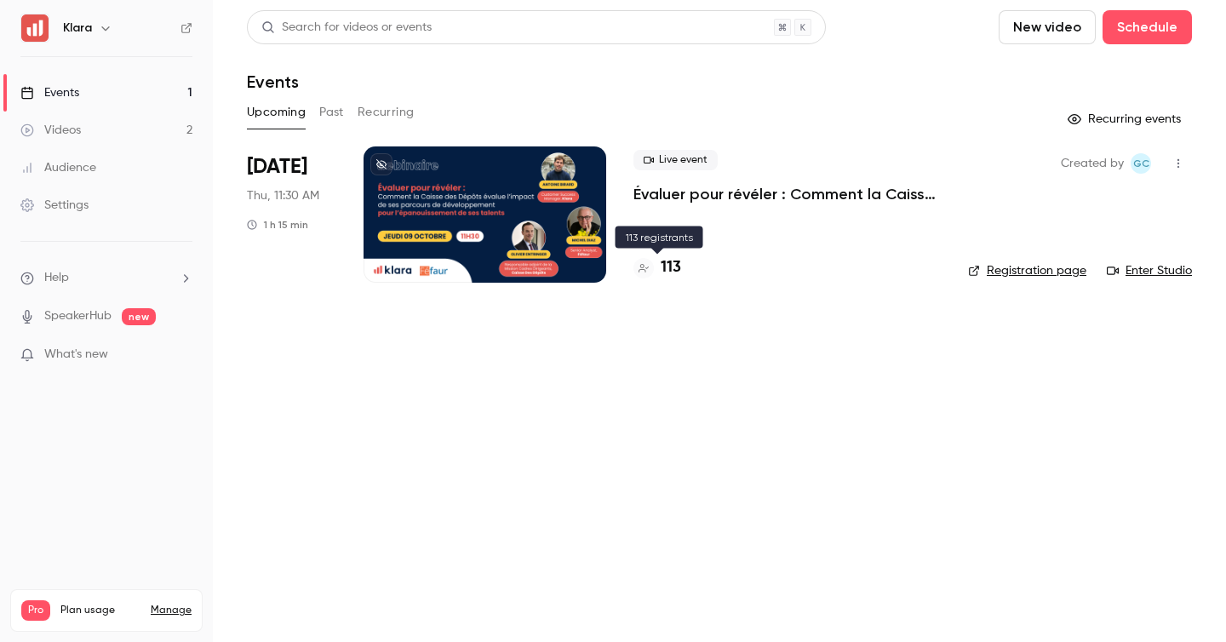
click at [679, 266] on h4 "113" at bounding box center [671, 267] width 20 height 23
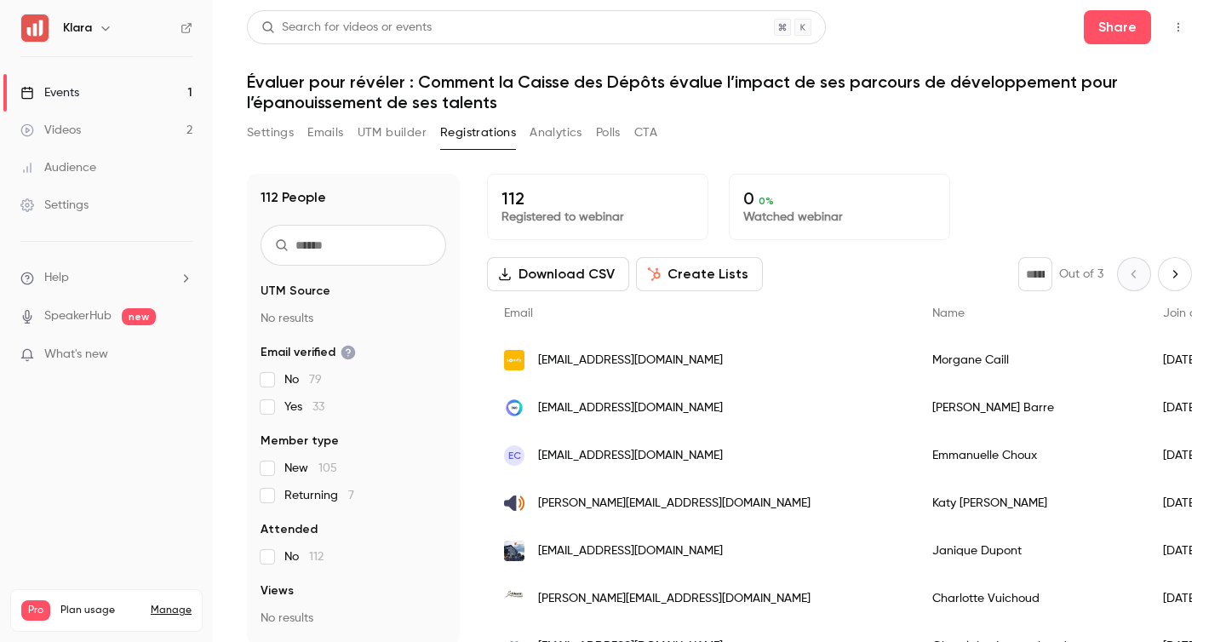
click at [169, 100] on link "Events 1" at bounding box center [106, 92] width 213 height 37
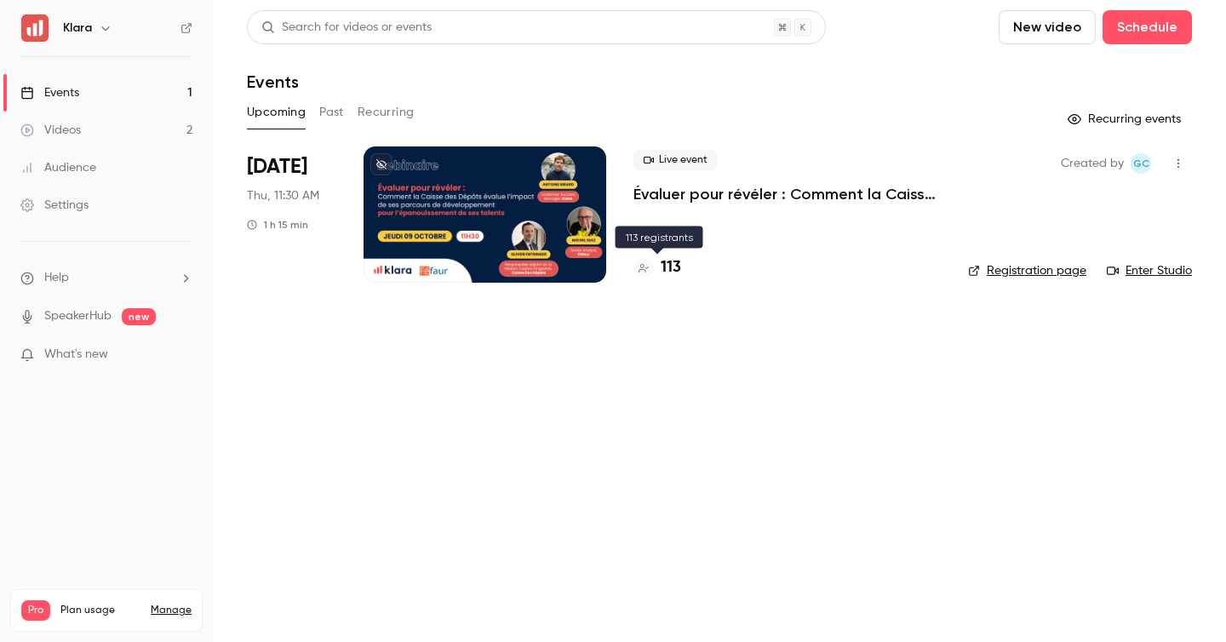
click at [671, 267] on h4 "113" at bounding box center [671, 267] width 20 height 23
